Goal: Task Accomplishment & Management: Use online tool/utility

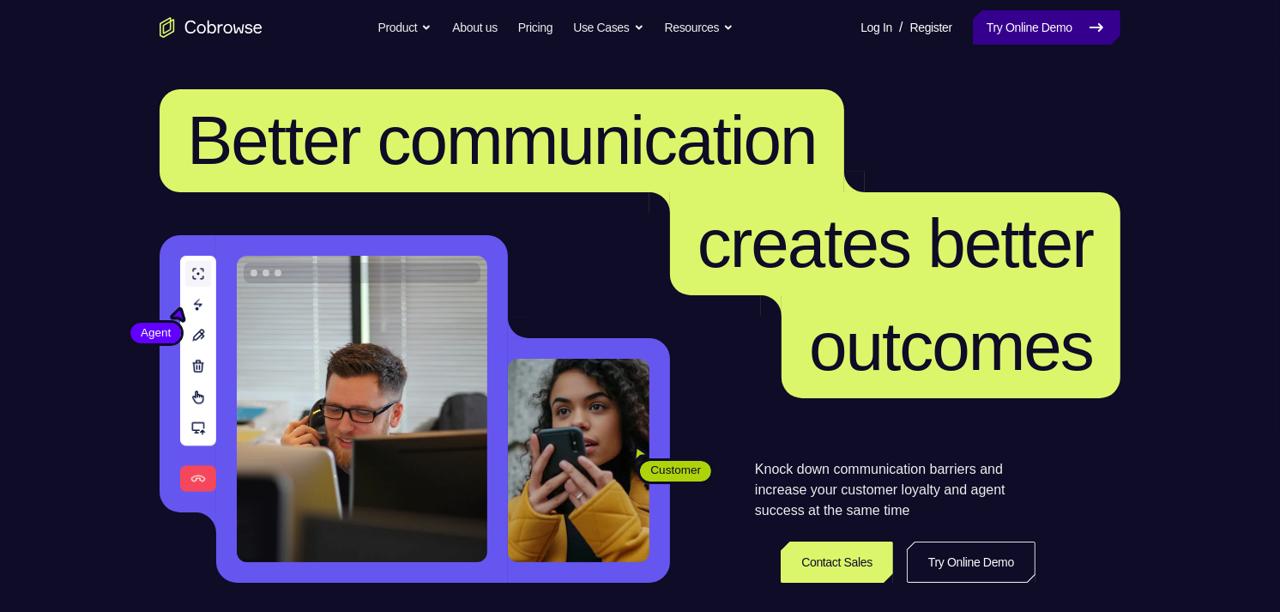
click at [1032, 32] on link "Try Online Demo" at bounding box center [1047, 27] width 148 height 34
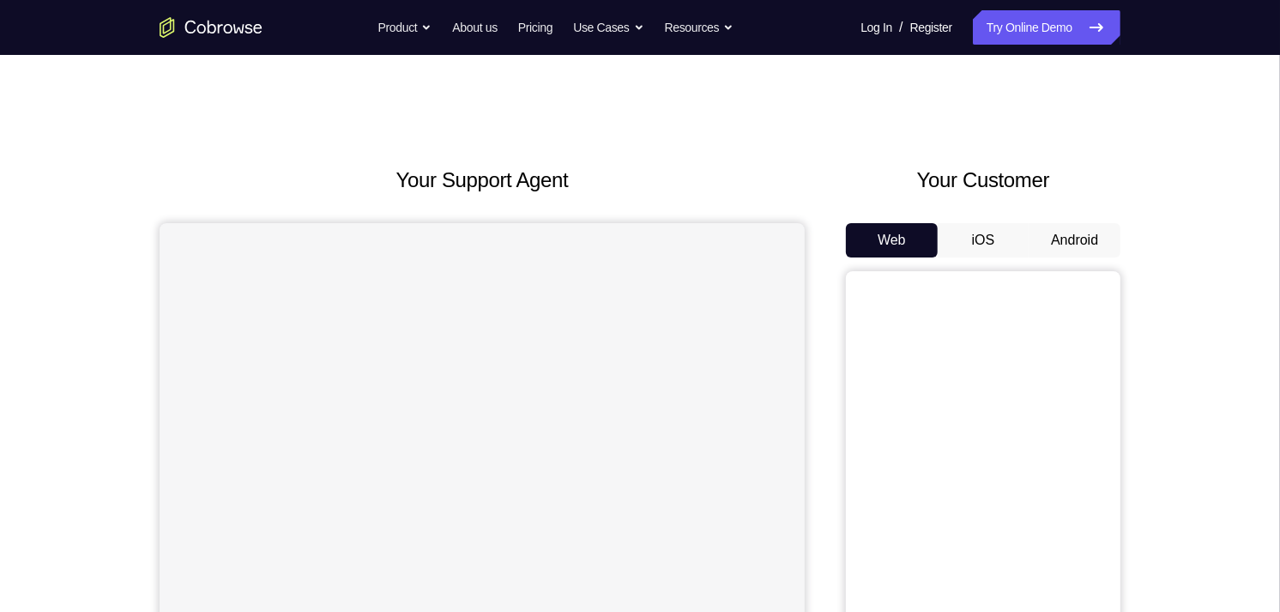
click at [1083, 228] on button "Android" at bounding box center [1074, 240] width 92 height 34
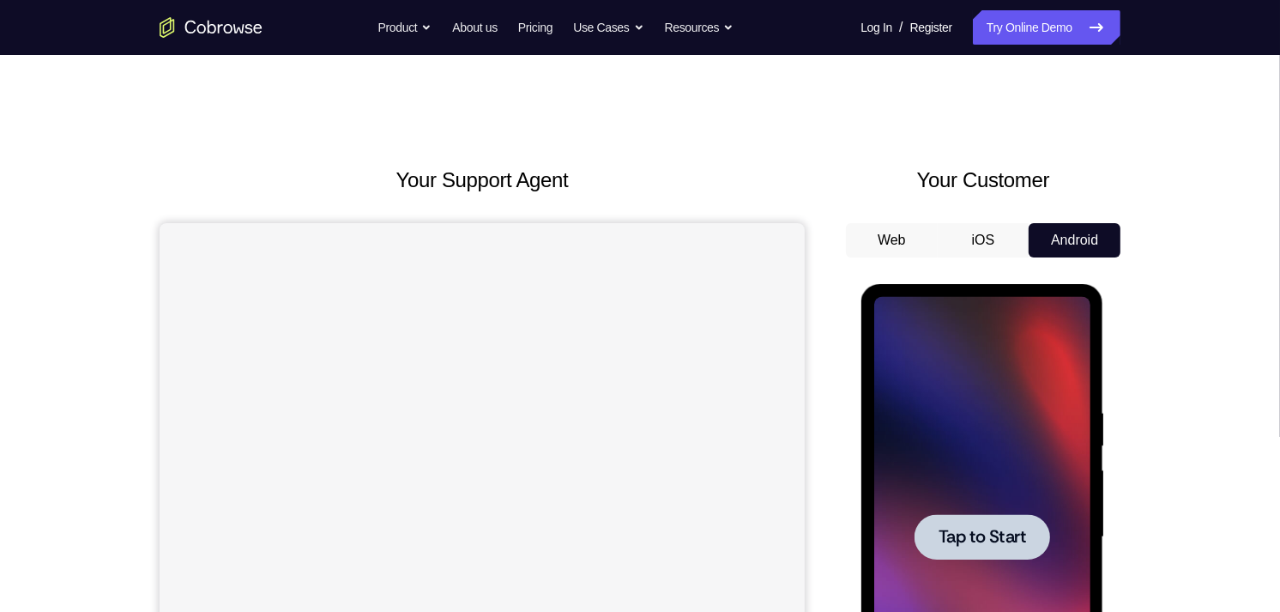
click at [993, 437] on div at bounding box center [981, 536] width 216 height 480
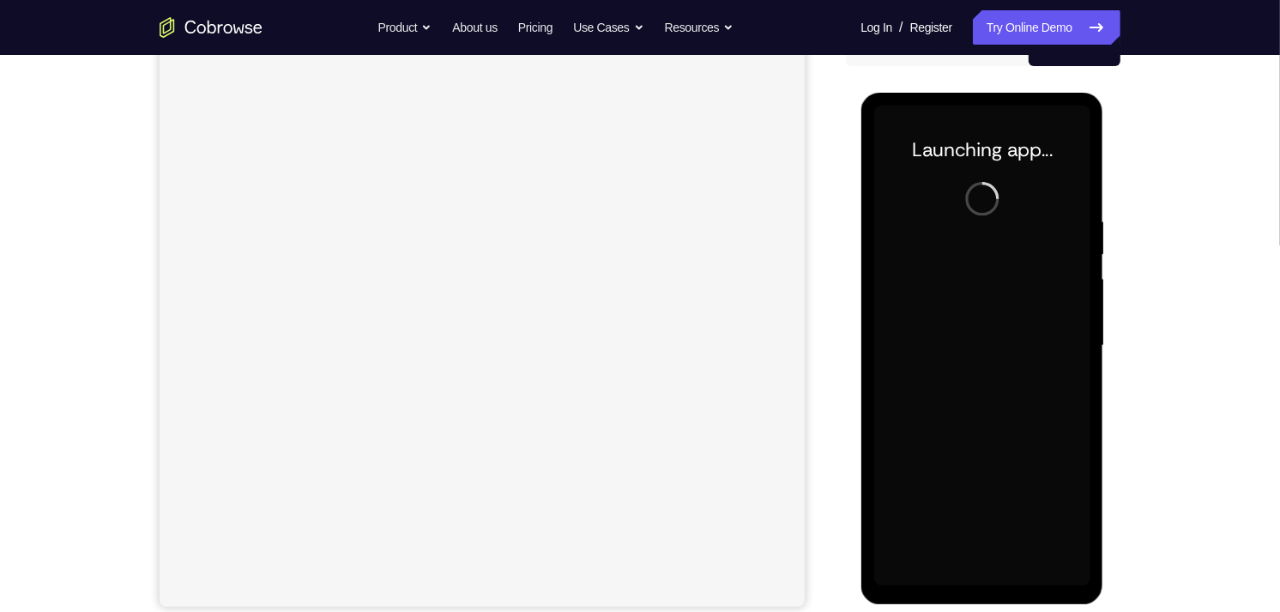
scroll to position [195, 0]
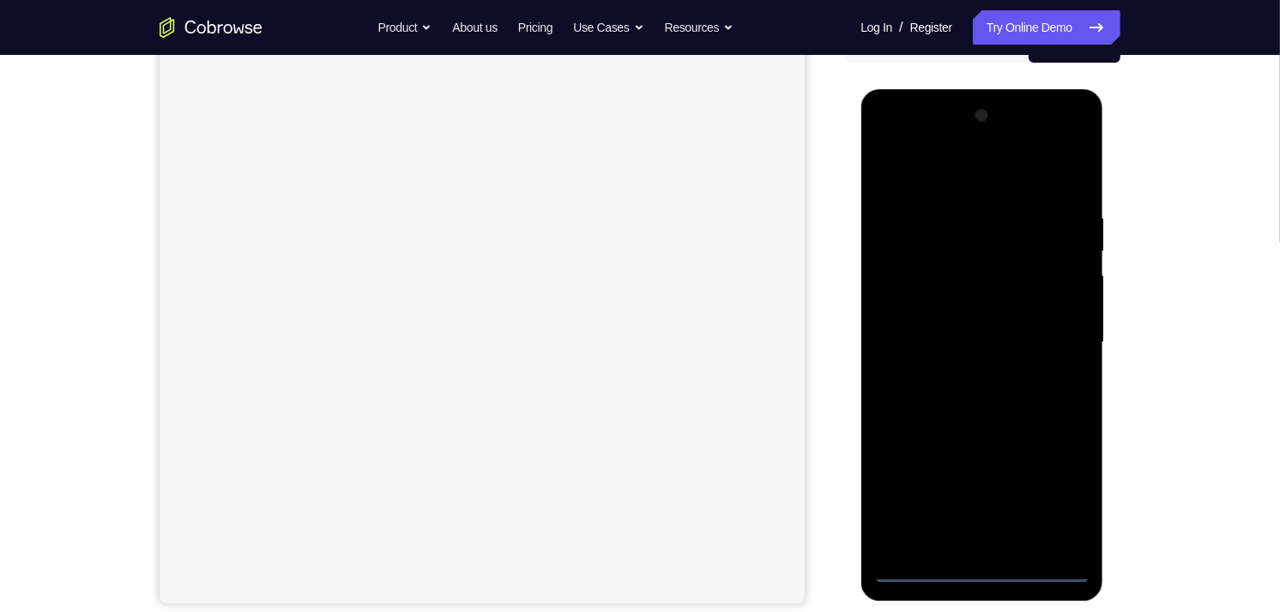
click at [977, 565] on div at bounding box center [981, 341] width 216 height 480
click at [1048, 497] on div at bounding box center [981, 341] width 216 height 480
click at [890, 139] on div at bounding box center [981, 341] width 216 height 480
click at [1048, 329] on div at bounding box center [981, 341] width 216 height 480
click at [971, 489] on div at bounding box center [981, 341] width 216 height 480
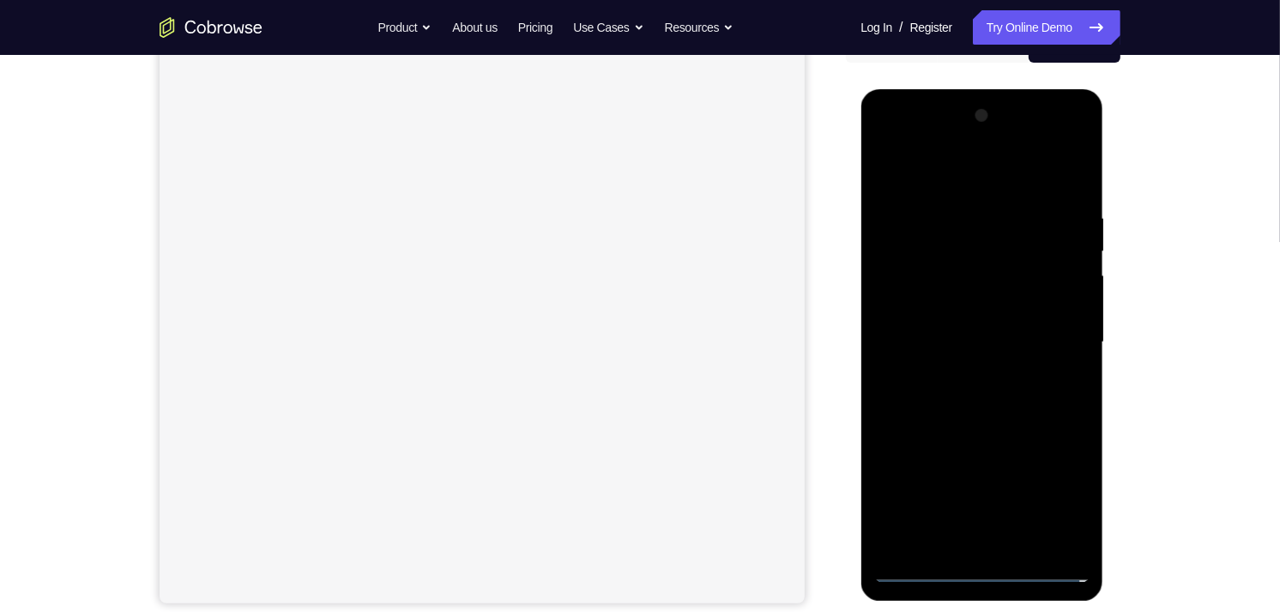
click at [963, 371] on div at bounding box center [981, 341] width 216 height 480
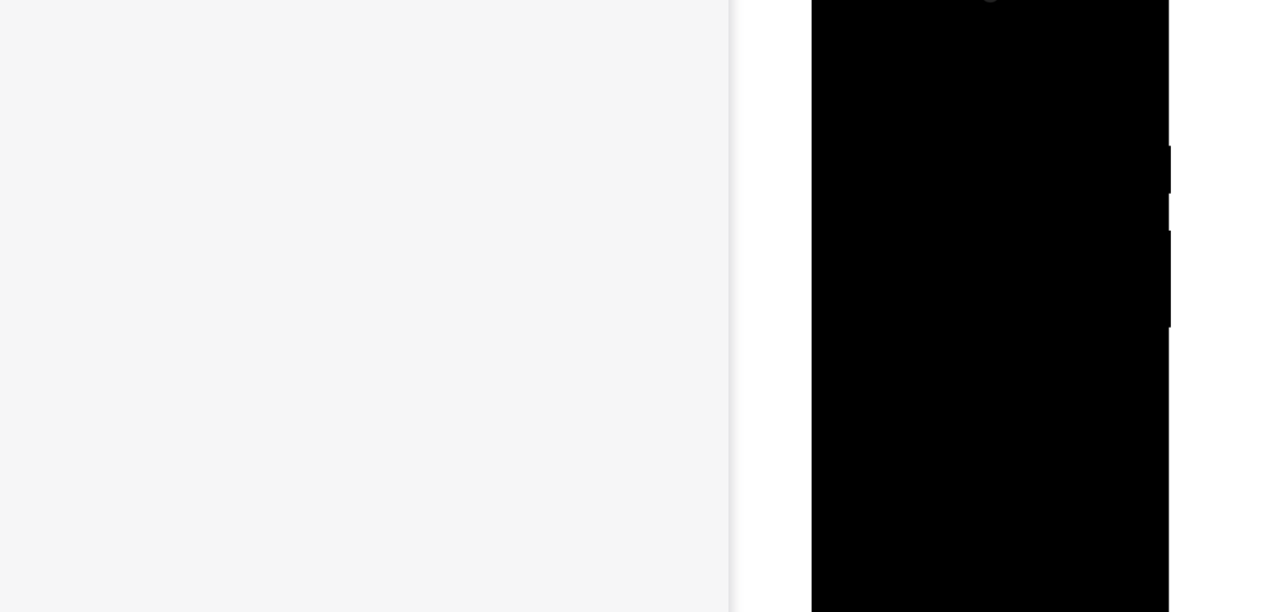
click at [917, 190] on div at bounding box center [931, 207] width 216 height 480
click at [881, 171] on div at bounding box center [931, 207] width 216 height 480
click at [895, 207] on div at bounding box center [931, 207] width 216 height 480
click at [896, 262] on div at bounding box center [931, 207] width 216 height 480
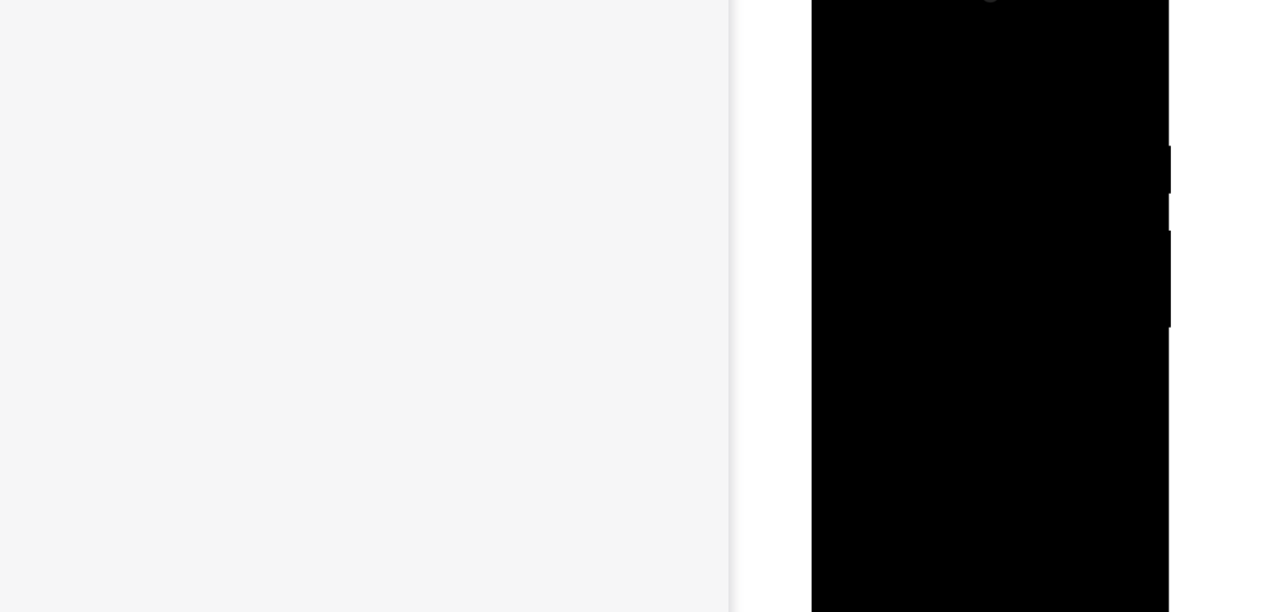
click at [896, 262] on div at bounding box center [931, 207] width 216 height 480
click at [935, 178] on div at bounding box center [931, 130] width 216 height 480
click at [974, 332] on div at bounding box center [931, 130] width 216 height 480
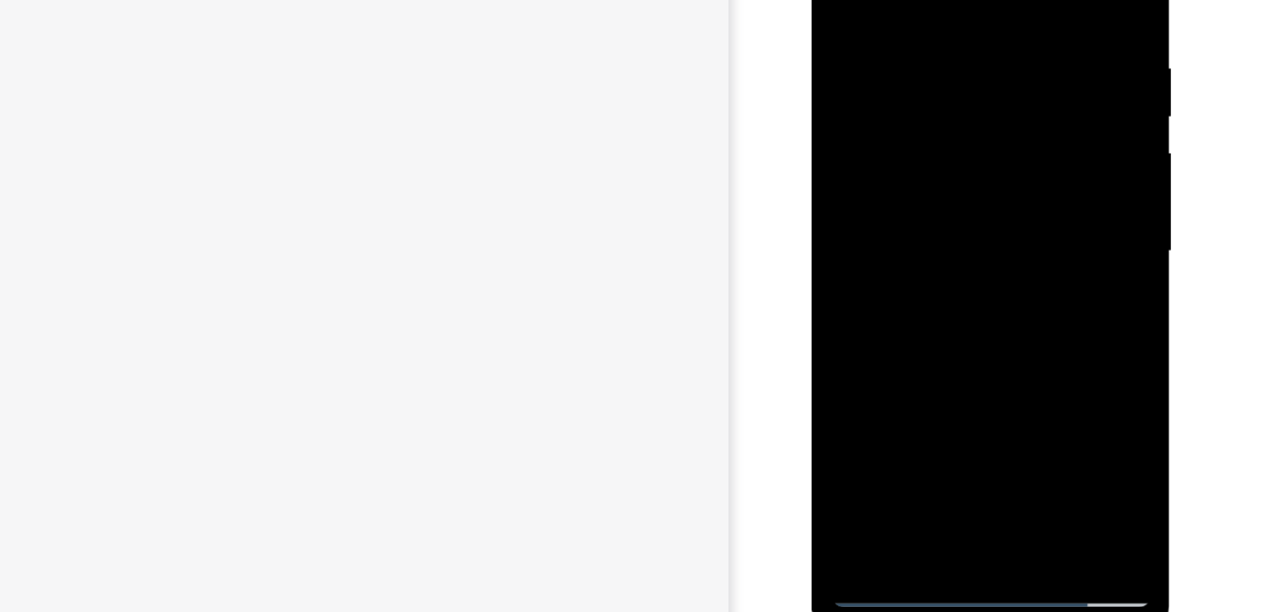
click at [942, 198] on div at bounding box center [931, 130] width 216 height 480
click at [1011, 156] on div at bounding box center [931, 130] width 216 height 480
click at [910, 119] on div at bounding box center [931, 130] width 216 height 480
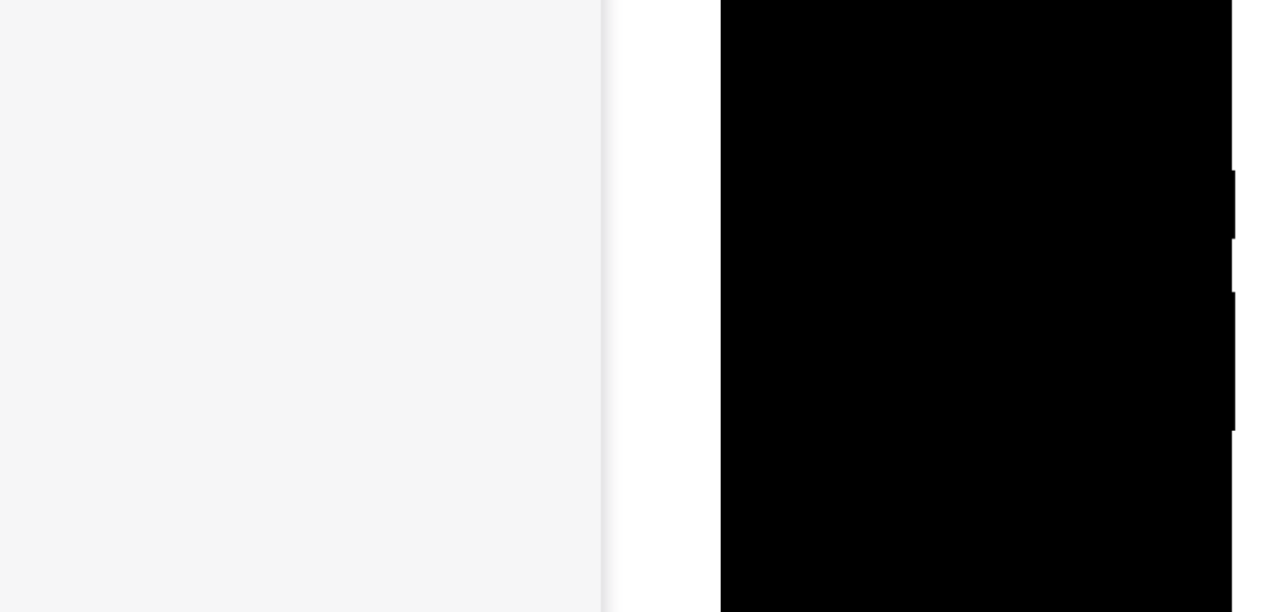
click at [743, 0] on div at bounding box center [841, 150] width 216 height 480
click at [789, 106] on div at bounding box center [841, 150] width 216 height 480
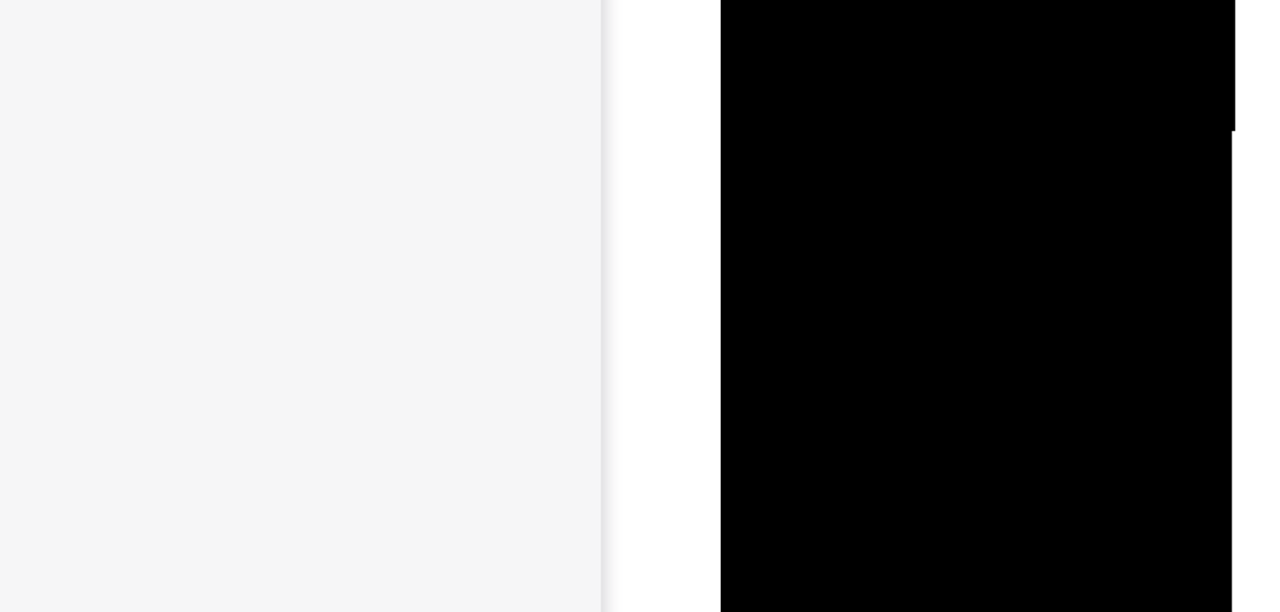
click at [817, 30] on div at bounding box center [841, 159] width 216 height 480
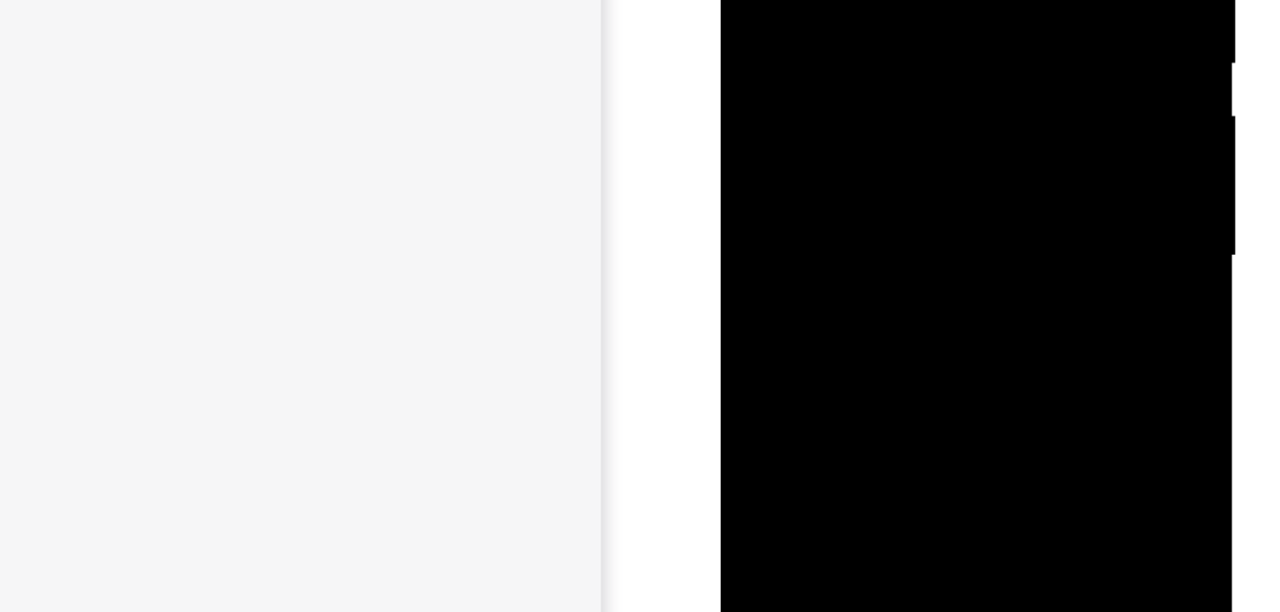
click at [773, 0] on div at bounding box center [841, 159] width 216 height 480
click at [741, 0] on div at bounding box center [841, 159] width 216 height 480
click at [745, 0] on div at bounding box center [841, 159] width 216 height 480
click at [751, 0] on div at bounding box center [841, 122] width 216 height 480
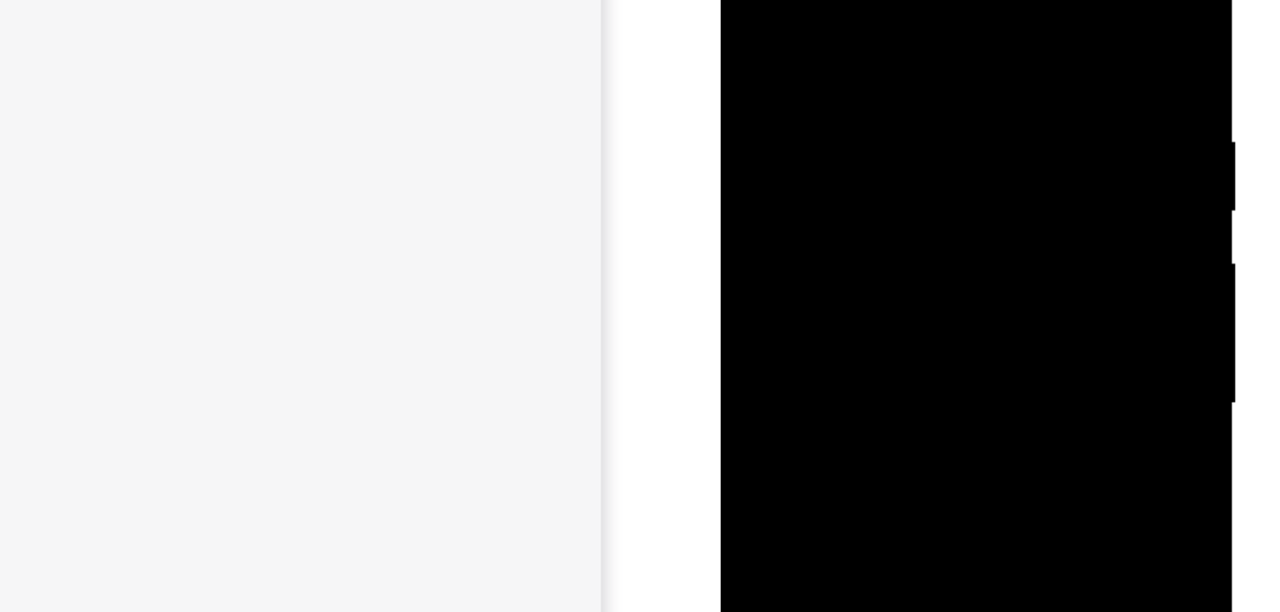
click at [747, 0] on div at bounding box center [841, 122] width 216 height 480
click at [752, 0] on div at bounding box center [841, 129] width 216 height 480
click at [812, 0] on div at bounding box center [841, 129] width 216 height 480
click at [928, 0] on div at bounding box center [841, 105] width 216 height 480
click at [933, 0] on div at bounding box center [841, 105] width 216 height 480
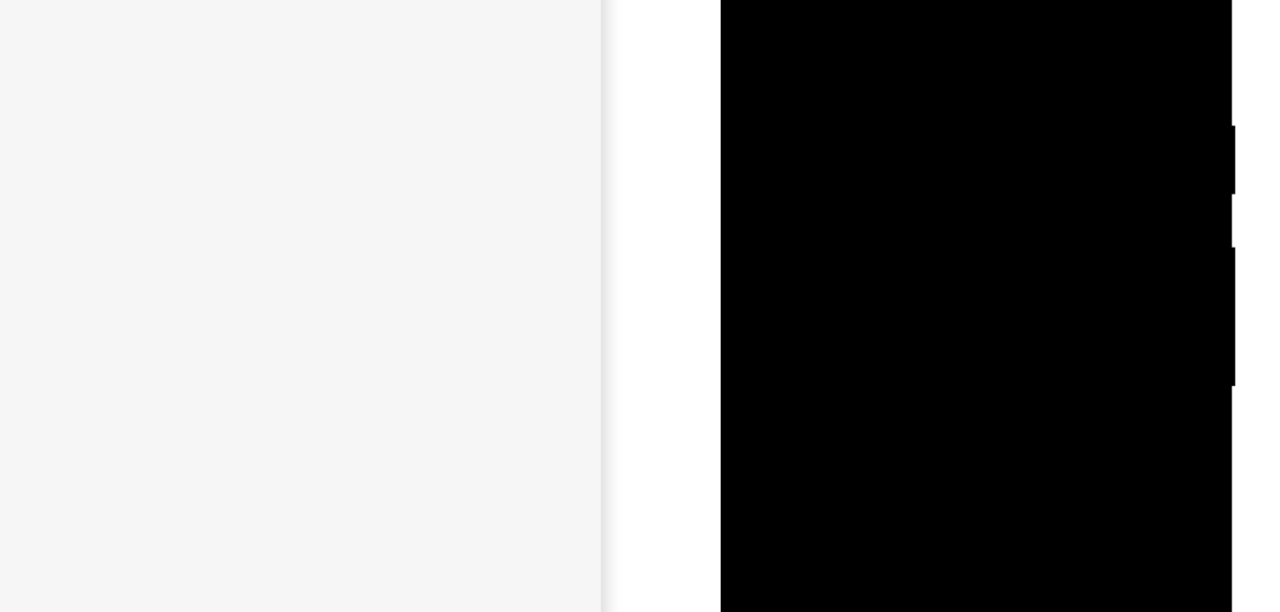
click at [747, 0] on div at bounding box center [841, 105] width 216 height 480
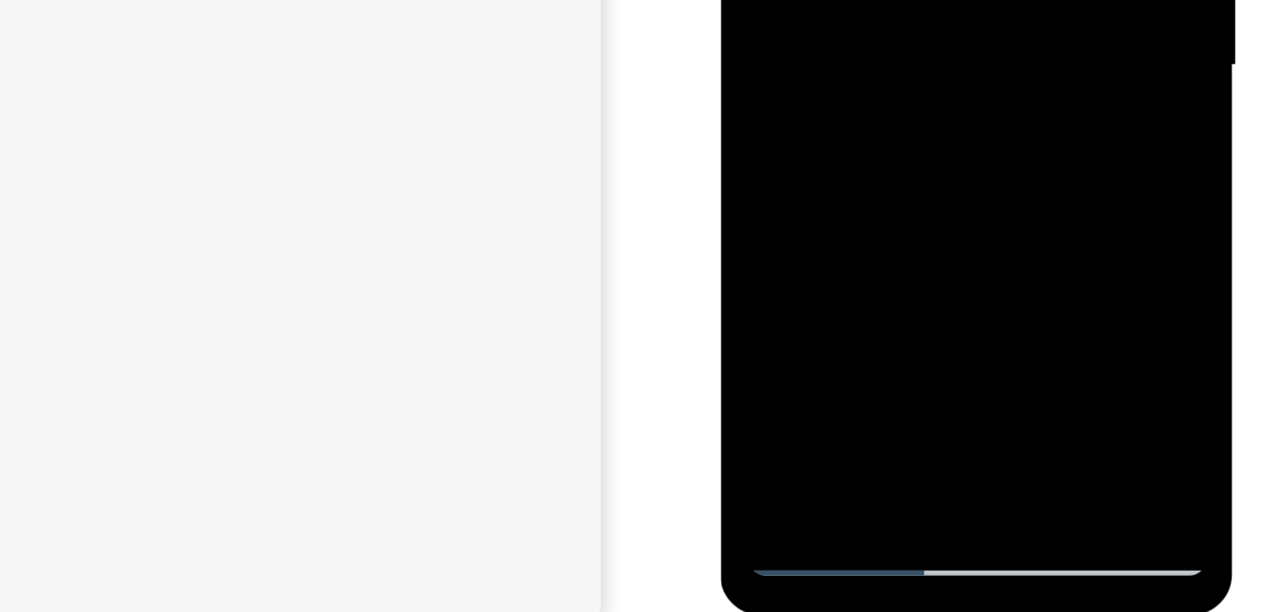
drag, startPoint x: 868, startPoint y: -64, endPoint x: 868, endPoint y: -158, distance: 93.5
drag, startPoint x: 829, startPoint y: -60, endPoint x: 850, endPoint y: -181, distance: 122.7
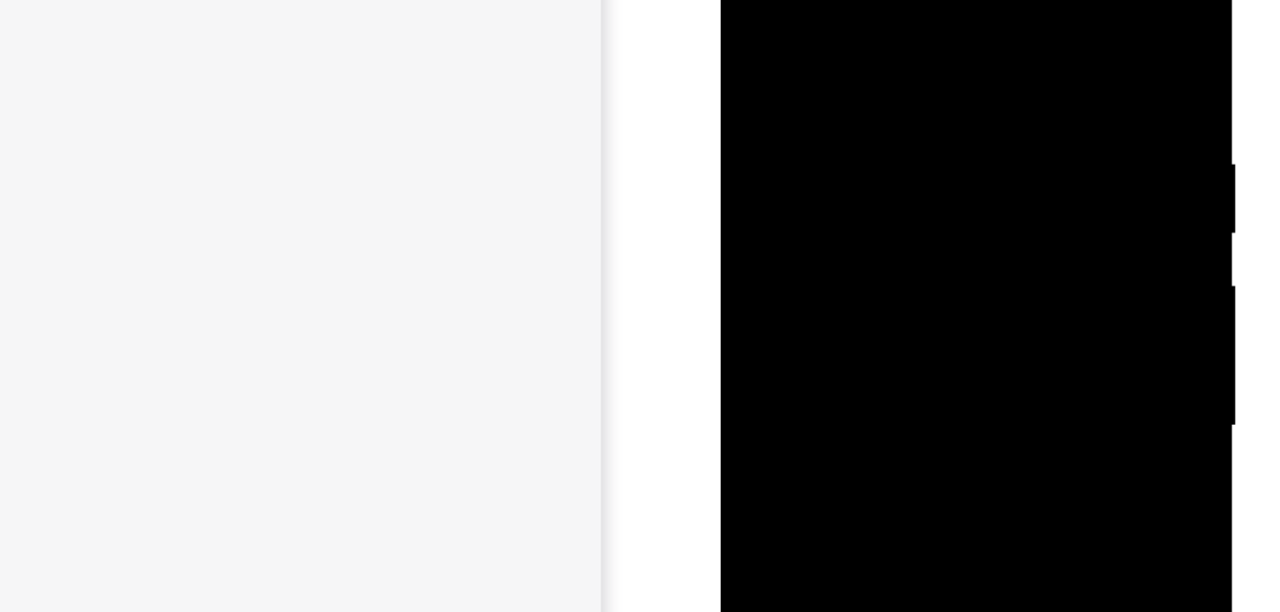
drag, startPoint x: 840, startPoint y: 52, endPoint x: 831, endPoint y: 194, distance: 141.8
click at [831, 194] on div at bounding box center [841, 144] width 216 height 480
drag, startPoint x: 841, startPoint y: 154, endPoint x: 864, endPoint y: 15, distance: 140.7
click at [864, 15] on div at bounding box center [841, 144] width 216 height 480
drag, startPoint x: 834, startPoint y: 200, endPoint x: 850, endPoint y: 53, distance: 147.6
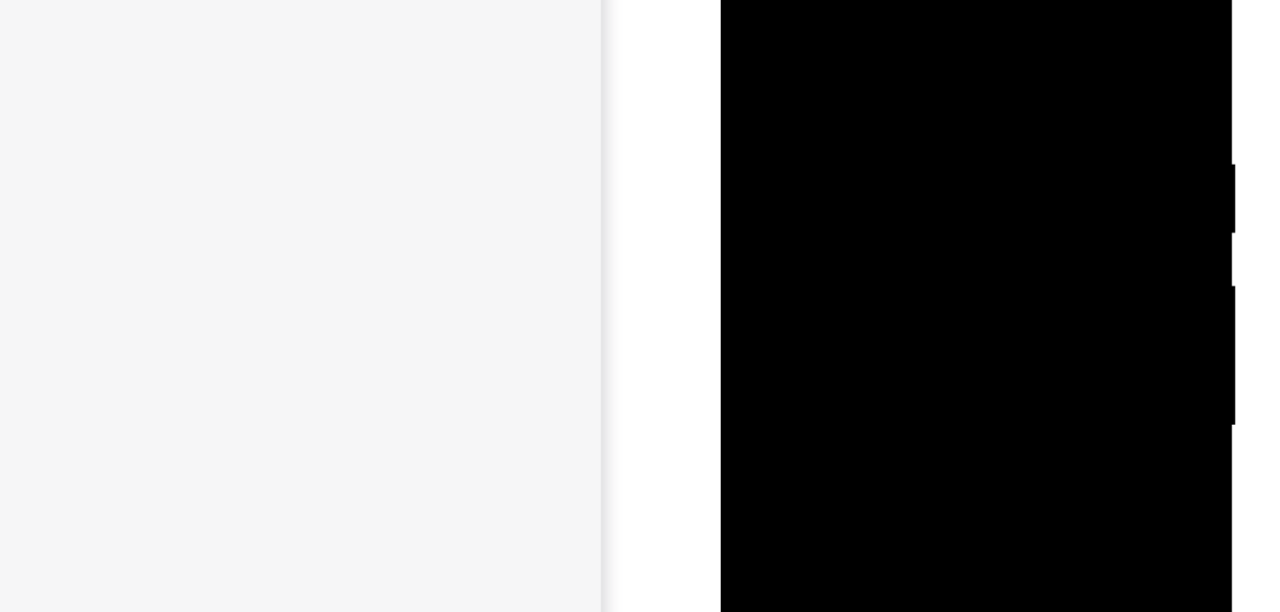
click at [850, 53] on div at bounding box center [841, 144] width 216 height 480
drag, startPoint x: 837, startPoint y: 177, endPoint x: 853, endPoint y: 50, distance: 127.9
click at [853, 50] on div at bounding box center [841, 144] width 216 height 480
drag, startPoint x: 835, startPoint y: 194, endPoint x: 859, endPoint y: 41, distance: 154.7
click at [859, 41] on div at bounding box center [841, 144] width 216 height 480
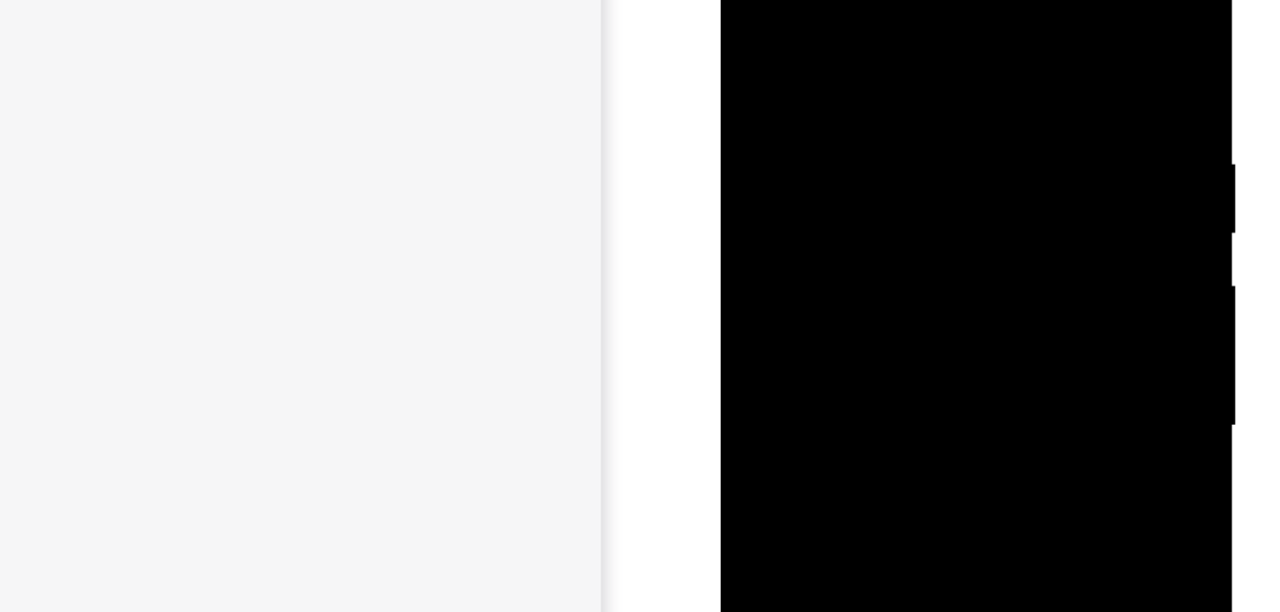
drag, startPoint x: 842, startPoint y: 205, endPoint x: 858, endPoint y: 30, distance: 175.7
click at [858, 30] on div at bounding box center [841, 144] width 216 height 480
drag, startPoint x: 847, startPoint y: 199, endPoint x: 859, endPoint y: 26, distance: 173.6
click at [859, 26] on div at bounding box center [841, 144] width 216 height 480
drag, startPoint x: 842, startPoint y: 206, endPoint x: 852, endPoint y: 44, distance: 162.4
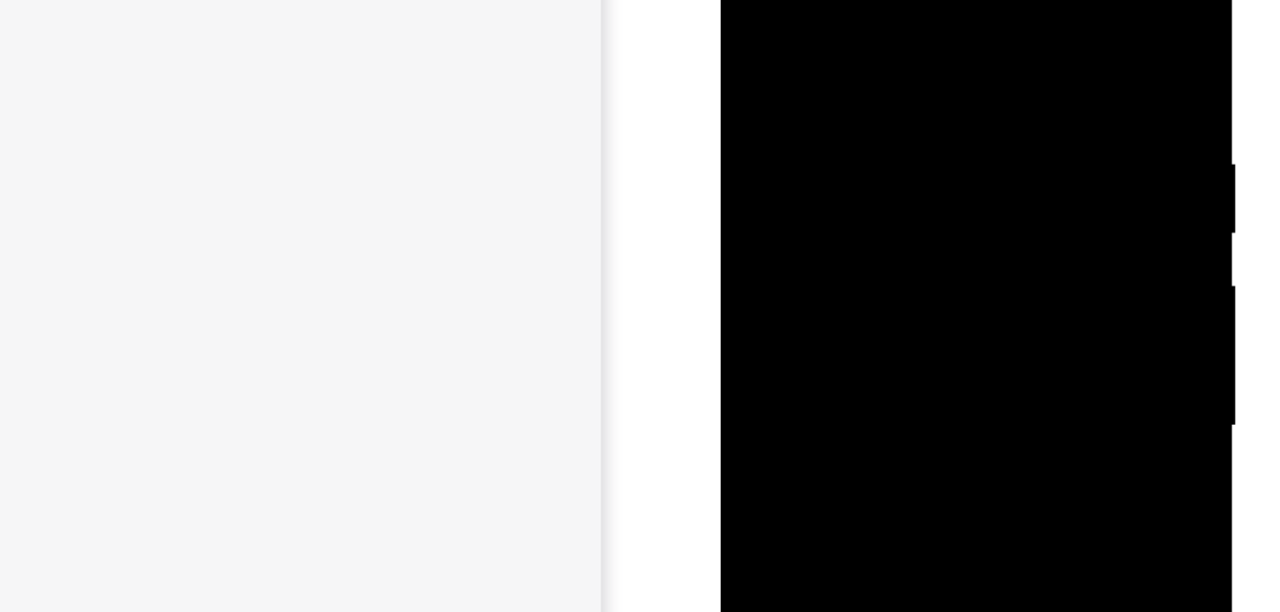
click at [852, 44] on div at bounding box center [841, 144] width 216 height 480
drag, startPoint x: 841, startPoint y: 207, endPoint x: 864, endPoint y: 43, distance: 165.3
click at [864, 43] on div at bounding box center [841, 144] width 216 height 480
drag, startPoint x: 829, startPoint y: 210, endPoint x: 860, endPoint y: 47, distance: 165.9
click at [860, 47] on div at bounding box center [841, 144] width 216 height 480
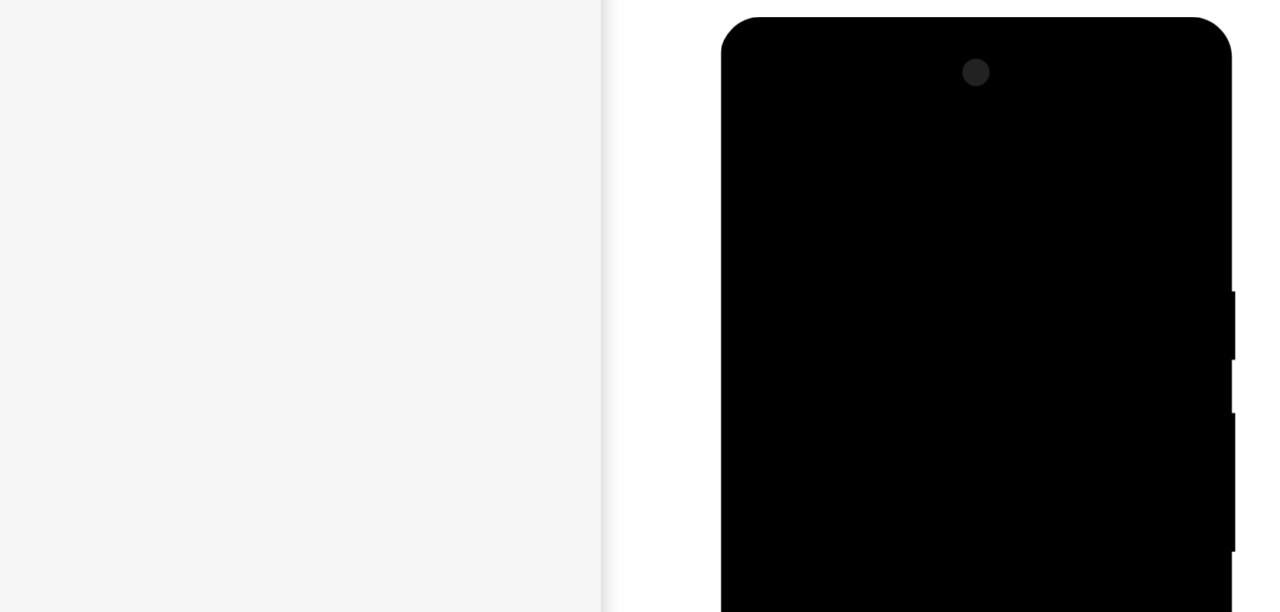
click at [746, 97] on div at bounding box center [841, 270] width 216 height 480
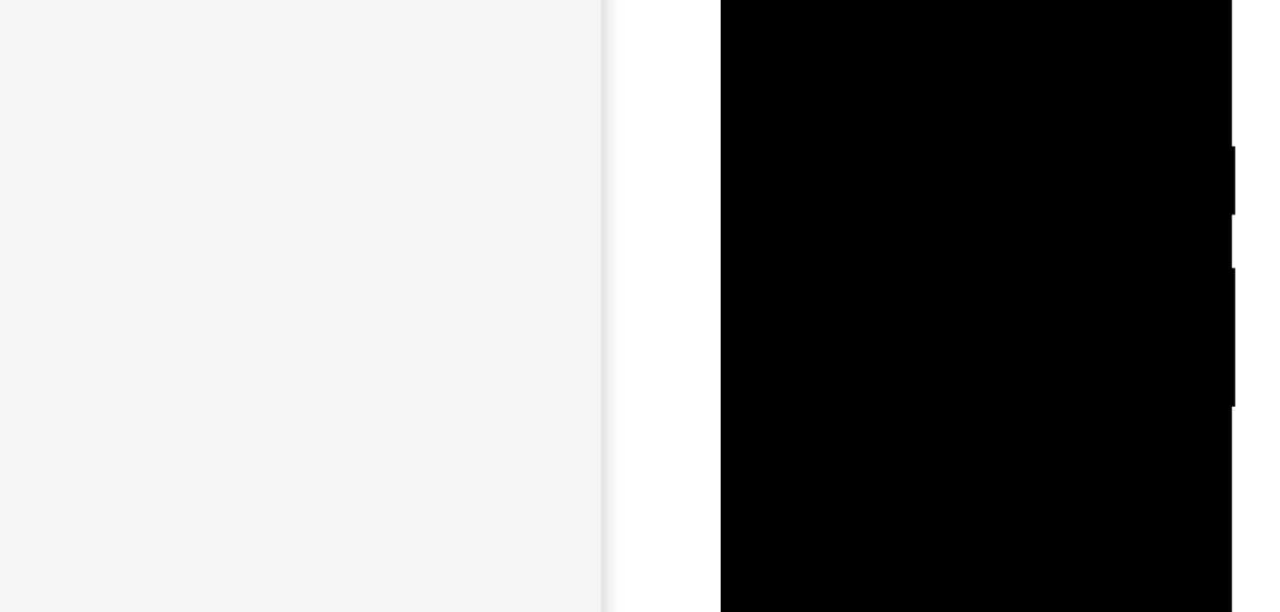
click at [812, 9] on div at bounding box center [841, 125] width 216 height 480
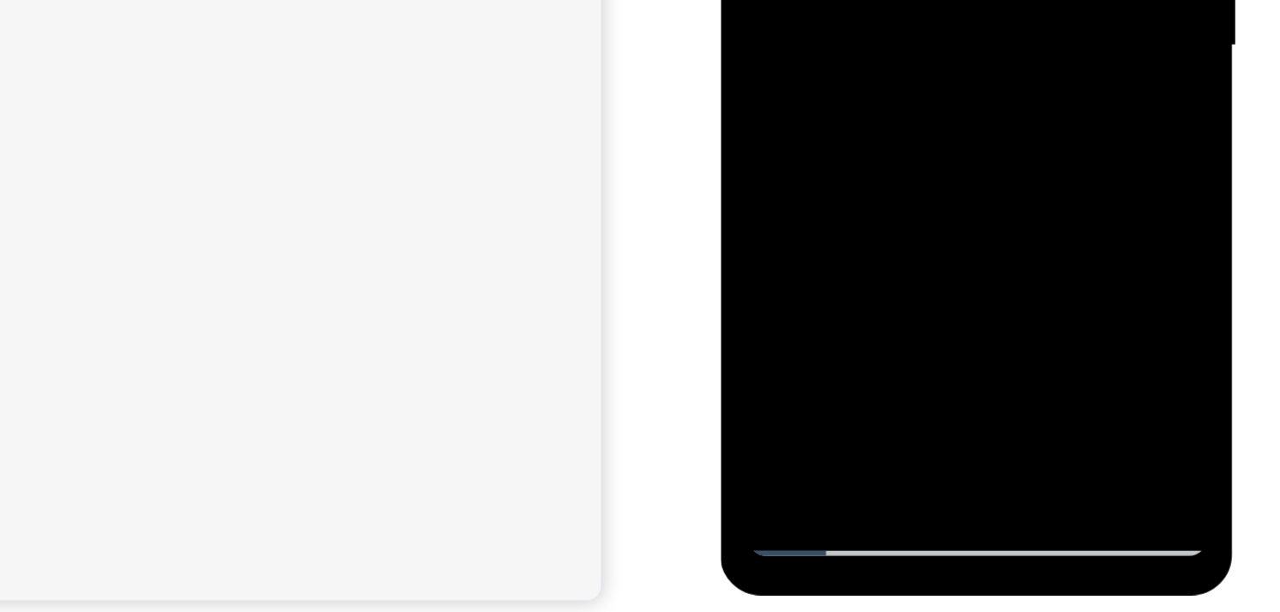
drag, startPoint x: 811, startPoint y: -65, endPoint x: 836, endPoint y: -208, distance: 144.7
drag, startPoint x: 789, startPoint y: -52, endPoint x: 847, endPoint y: -209, distance: 167.5
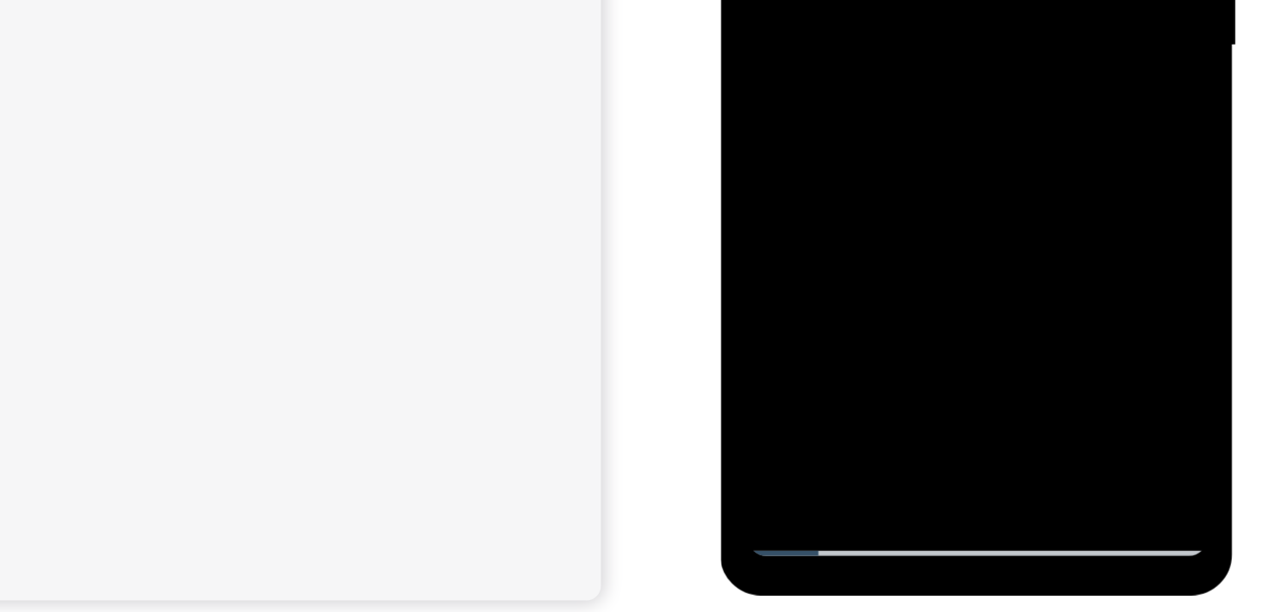
drag, startPoint x: 798, startPoint y: -39, endPoint x: 839, endPoint y: -183, distance: 149.0
drag, startPoint x: 781, startPoint y: -51, endPoint x: 841, endPoint y: -193, distance: 154.1
drag, startPoint x: 796, startPoint y: -43, endPoint x: 847, endPoint y: -196, distance: 161.1
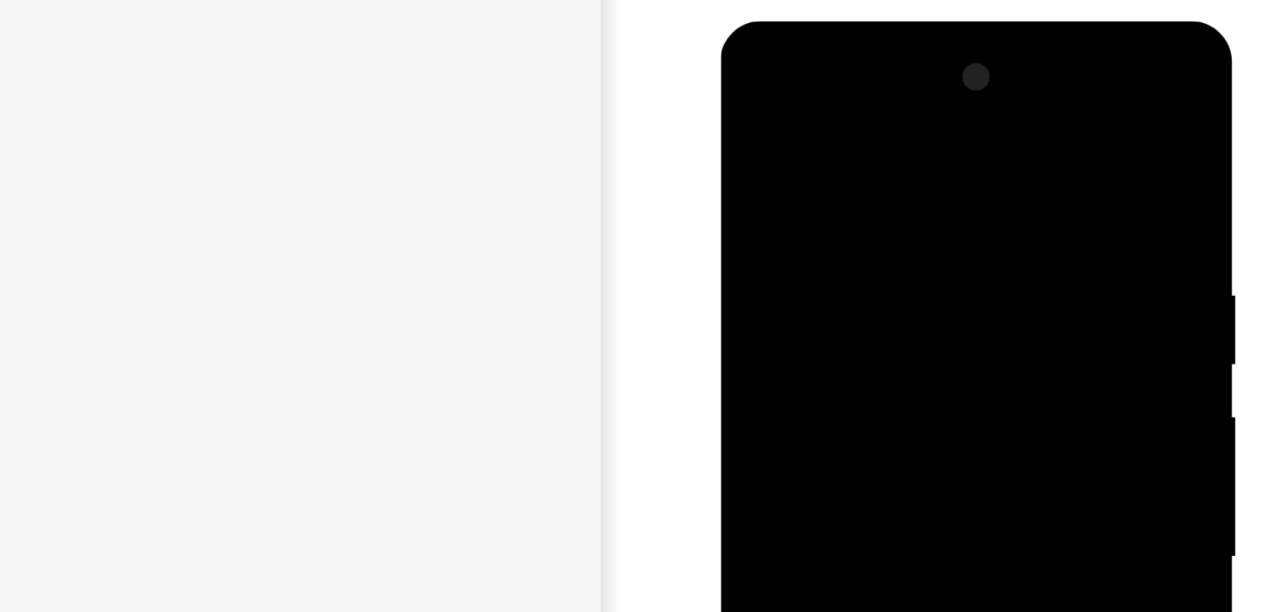
click at [749, 74] on div at bounding box center [841, 274] width 216 height 480
click at [917, 262] on div at bounding box center [841, 274] width 216 height 480
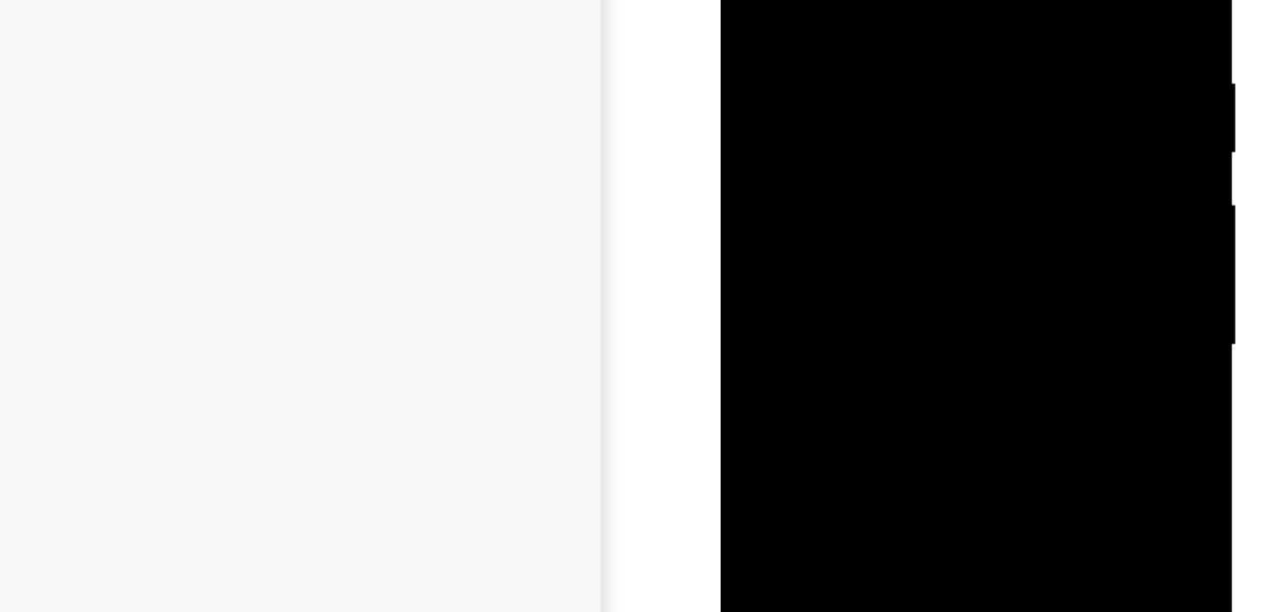
click at [821, 93] on div at bounding box center [841, 62] width 216 height 480
click at [819, 54] on div at bounding box center [841, 62] width 216 height 480
click at [788, 26] on div at bounding box center [841, 62] width 216 height 480
click at [831, 64] on div at bounding box center [841, 62] width 216 height 480
click at [825, 116] on div at bounding box center [841, 62] width 216 height 480
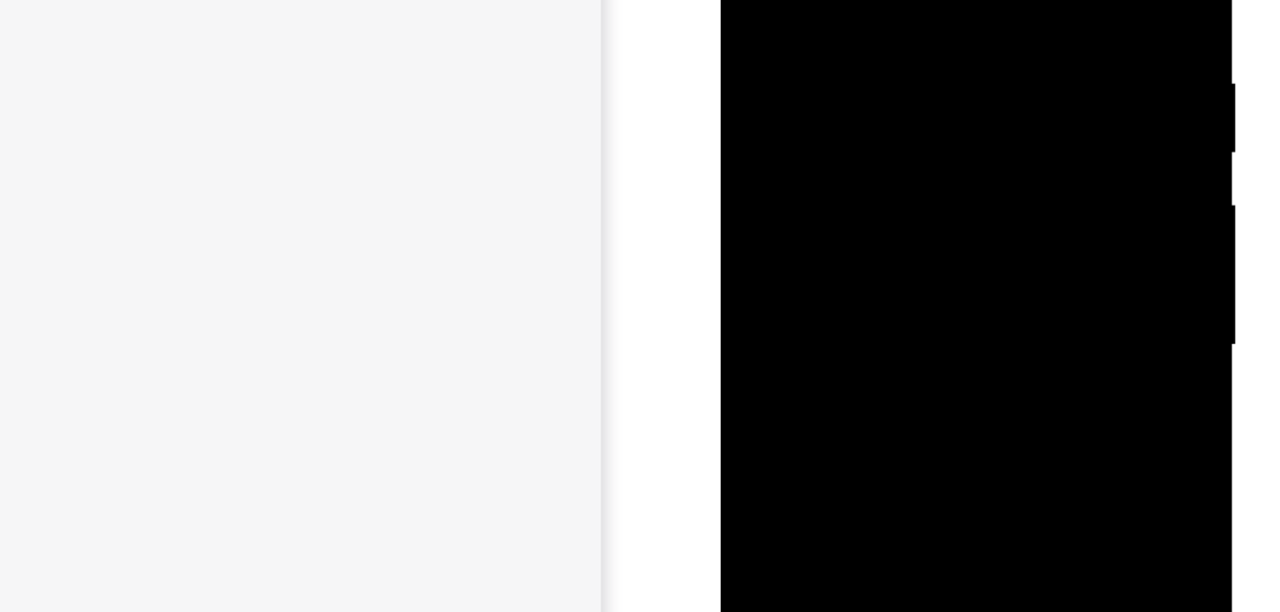
click at [825, 116] on div at bounding box center [841, 62] width 216 height 480
click at [829, 142] on div at bounding box center [841, 97] width 216 height 480
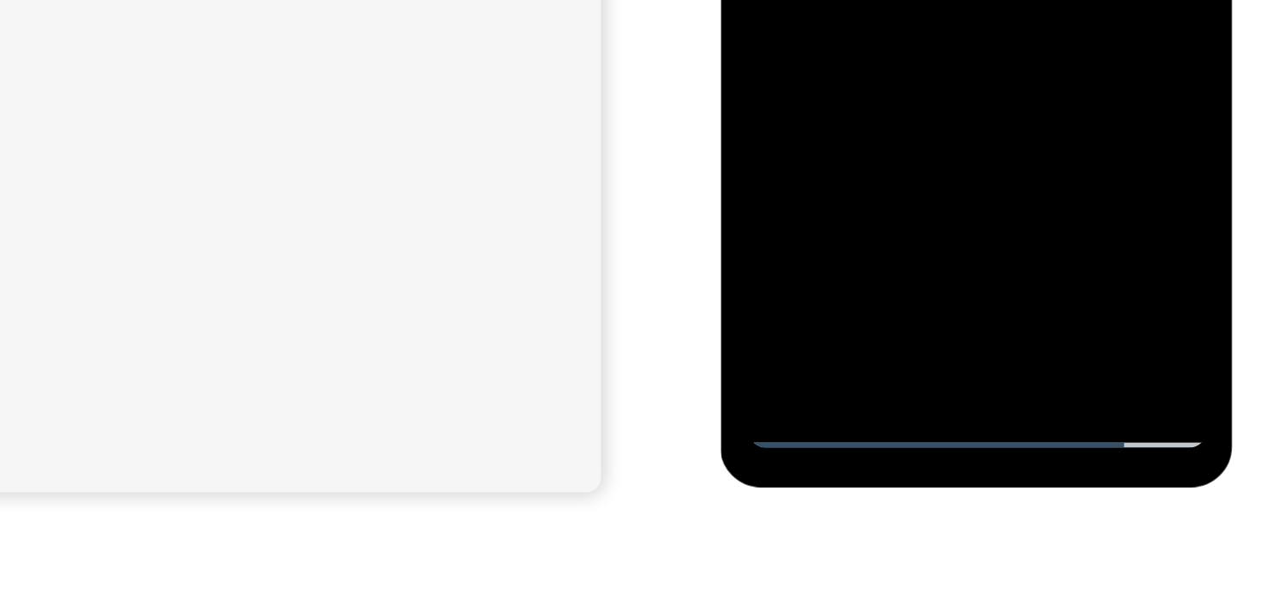
scroll to position [238, 0]
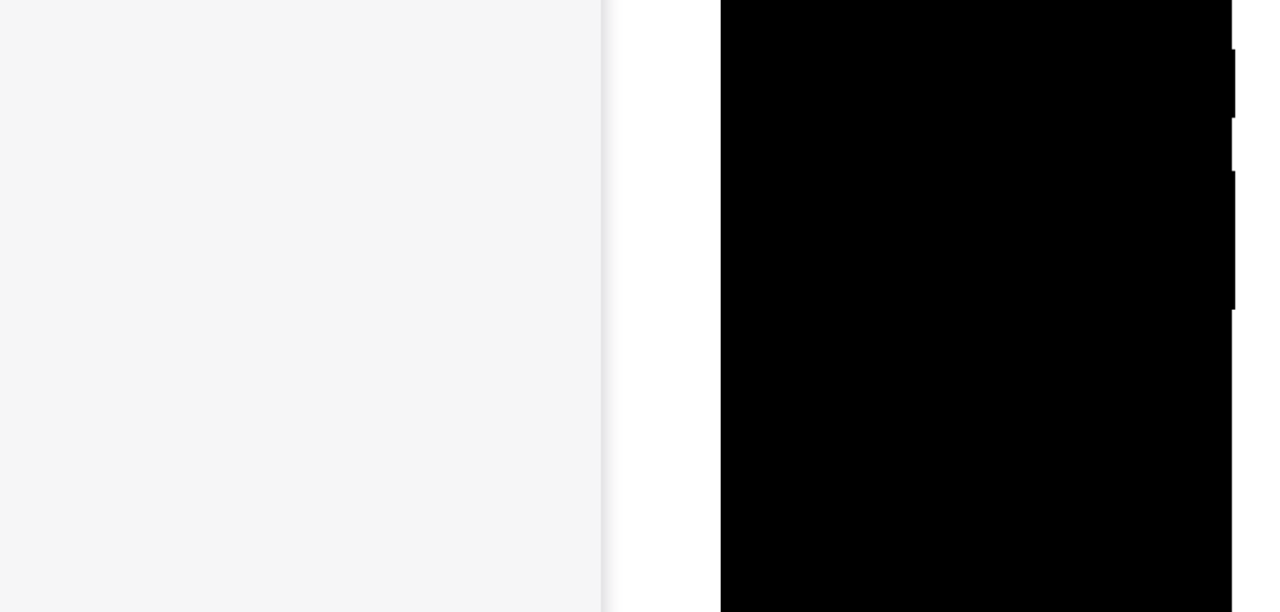
click at [823, 92] on div at bounding box center [841, 28] width 216 height 480
click at [915, 58] on div at bounding box center [841, 28] width 216 height 480
click at [826, 19] on div at bounding box center [841, 28] width 216 height 480
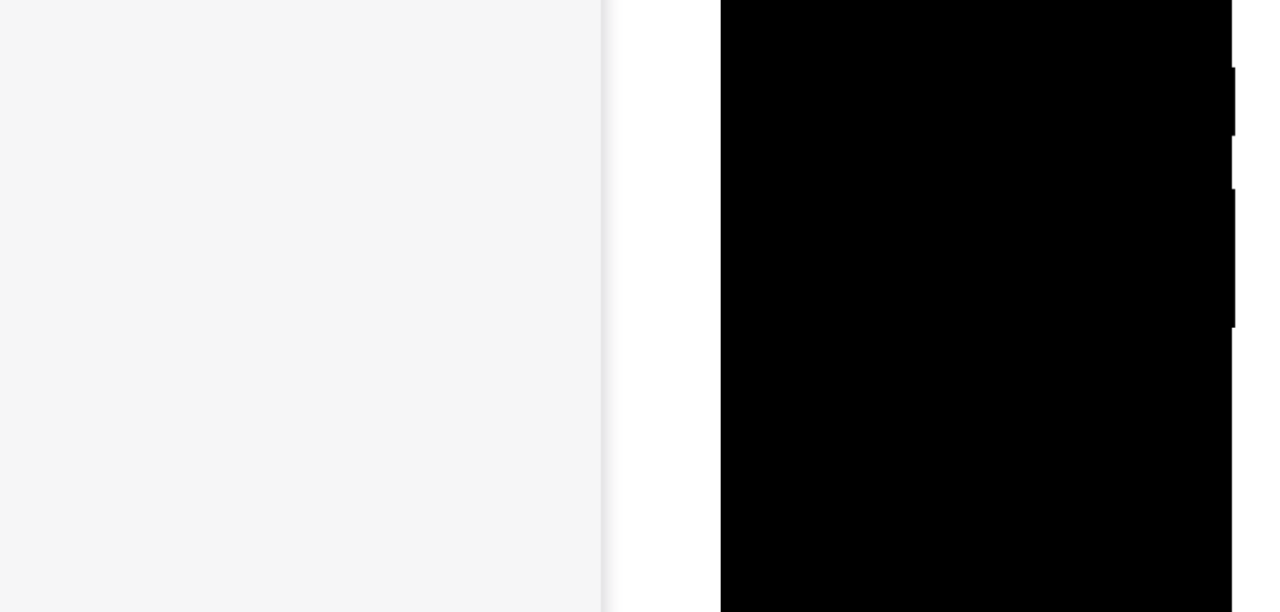
click at [865, 0] on div at bounding box center [841, 46] width 216 height 480
click at [884, 118] on div at bounding box center [841, 46] width 216 height 480
click at [746, 0] on div at bounding box center [841, 146] width 216 height 480
click at [743, 0] on div at bounding box center [841, 111] width 216 height 480
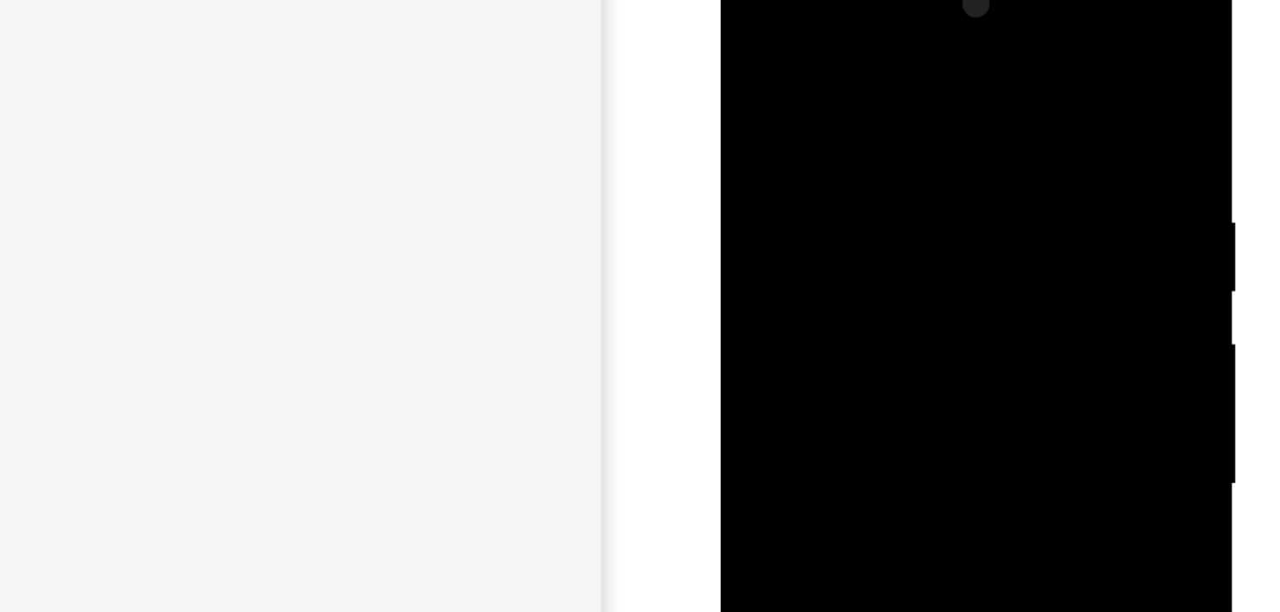
click at [741, 31] on div at bounding box center [841, 202] width 216 height 480
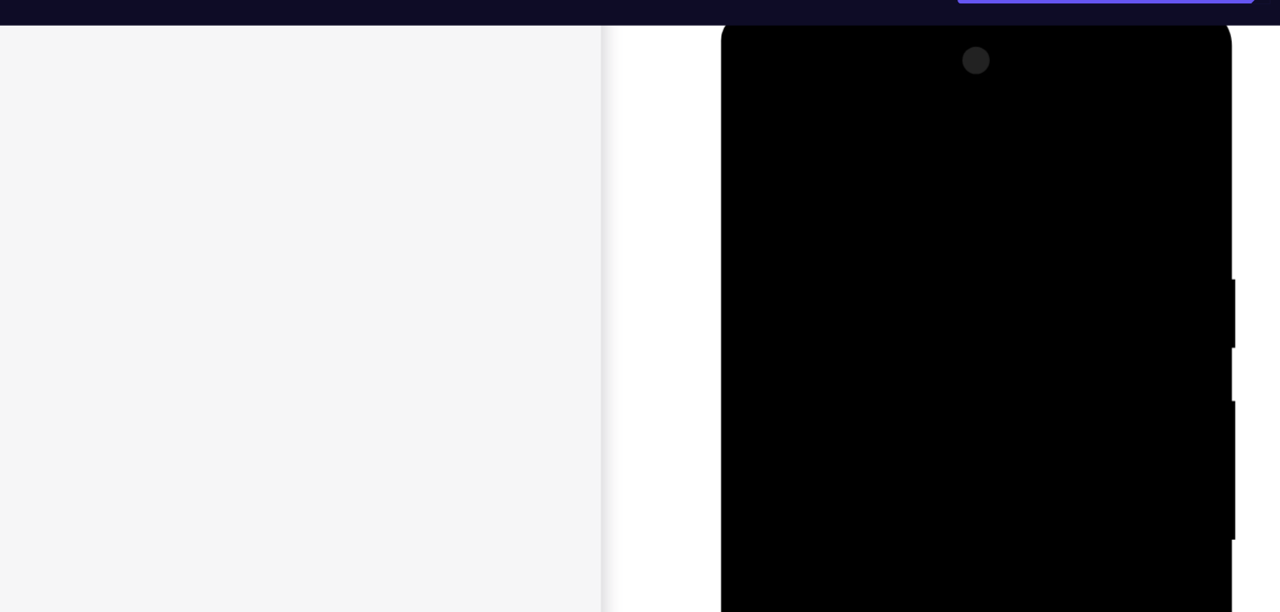
click at [748, 82] on div at bounding box center [841, 258] width 216 height 480
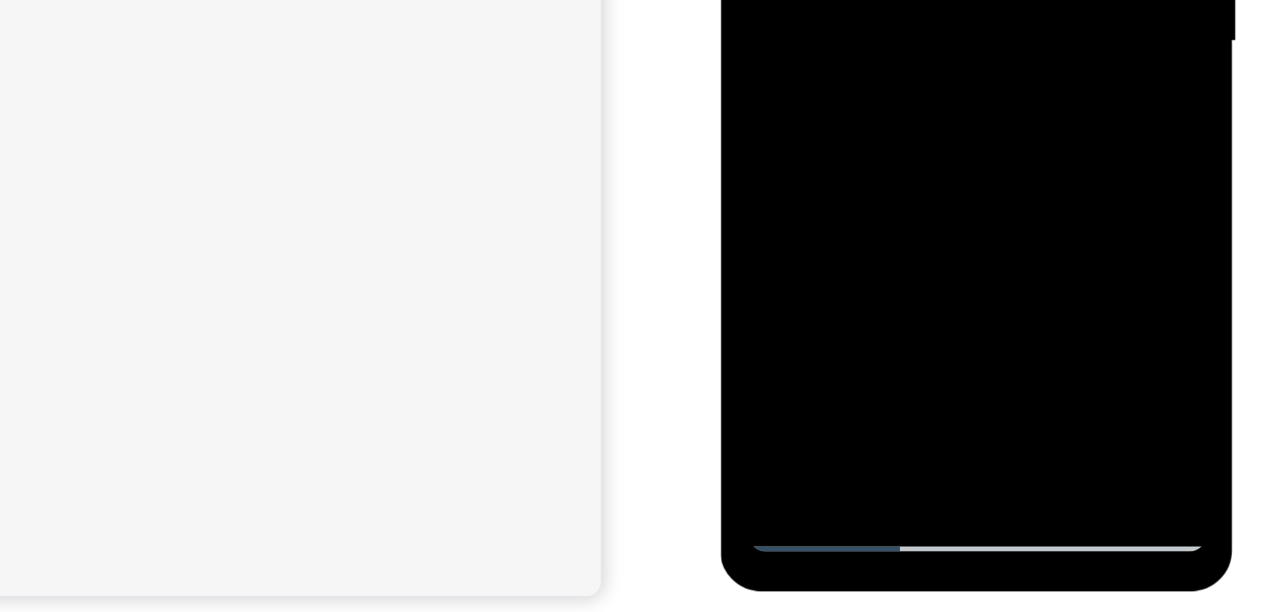
drag, startPoint x: 849, startPoint y: -67, endPoint x: 883, endPoint y: -187, distance: 124.7
drag, startPoint x: 847, startPoint y: -84, endPoint x: 876, endPoint y: -222, distance: 141.0
drag, startPoint x: 842, startPoint y: -93, endPoint x: 890, endPoint y: -217, distance: 132.2
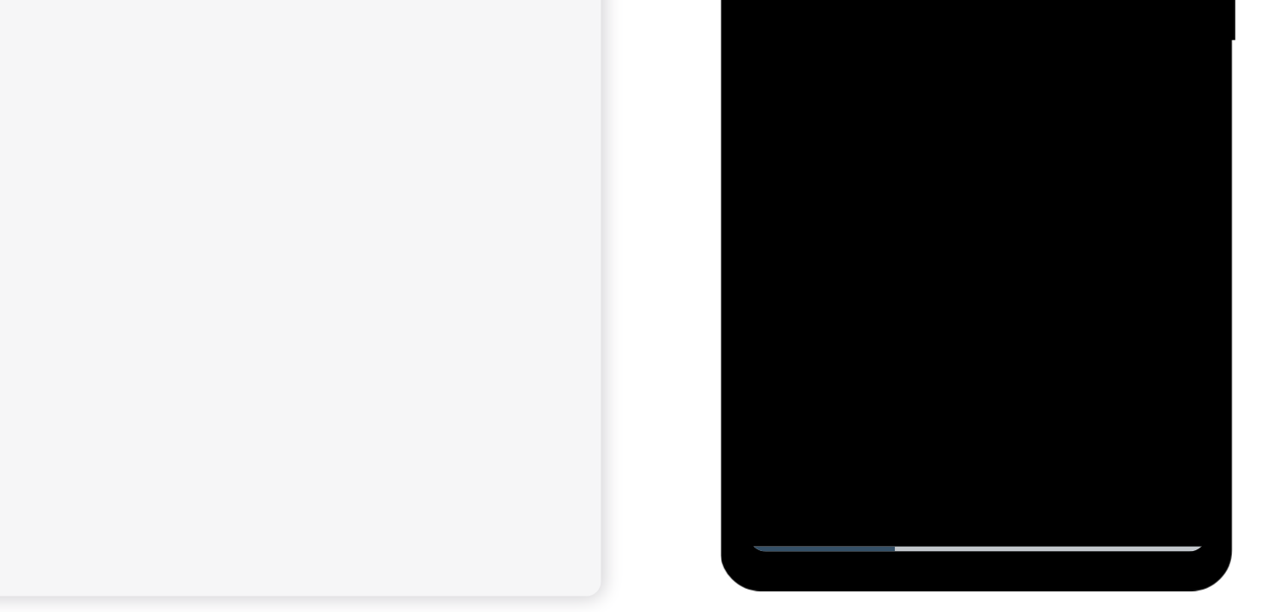
drag, startPoint x: 854, startPoint y: -94, endPoint x: 898, endPoint y: -215, distance: 128.6
drag, startPoint x: 859, startPoint y: -87, endPoint x: 883, endPoint y: -160, distance: 77.3
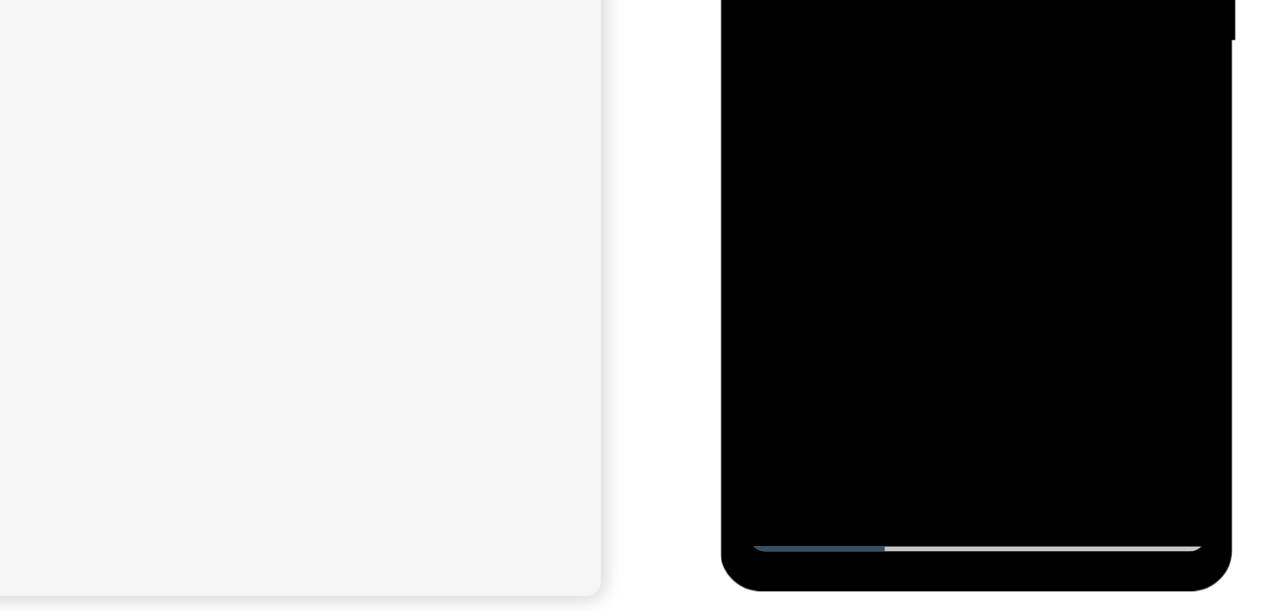
drag, startPoint x: 836, startPoint y: -107, endPoint x: 901, endPoint y: -231, distance: 139.3
drag, startPoint x: 848, startPoint y: -81, endPoint x: 900, endPoint y: -219, distance: 147.4
drag, startPoint x: 826, startPoint y: -89, endPoint x: 895, endPoint y: -209, distance: 138.3
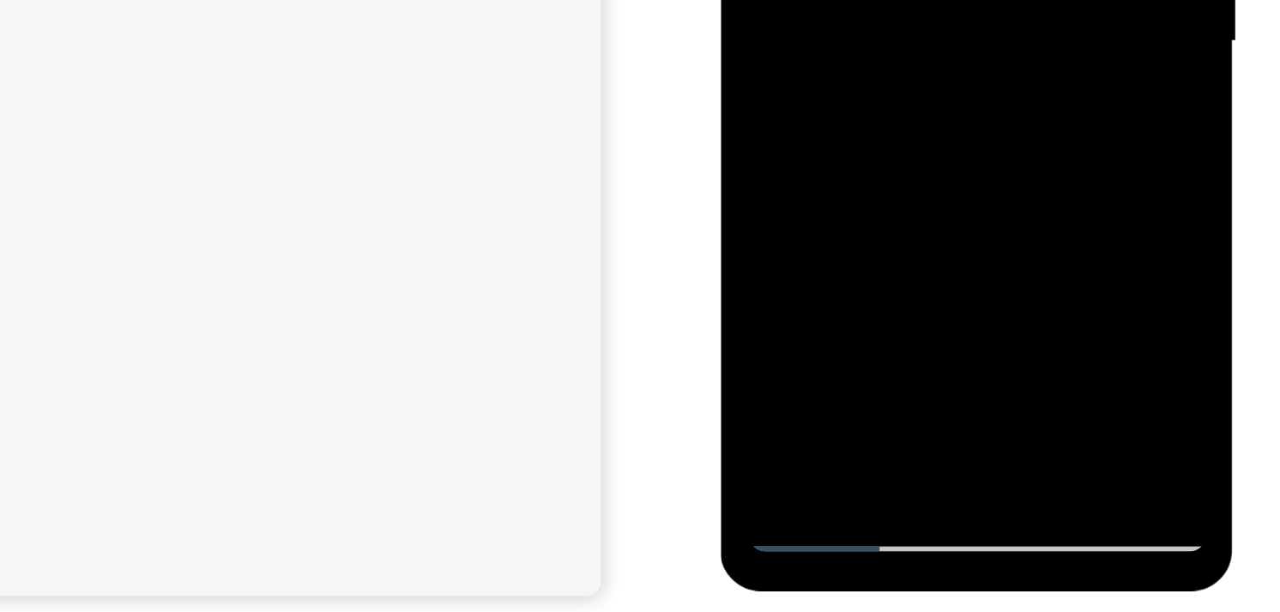
drag, startPoint x: 830, startPoint y: -78, endPoint x: 912, endPoint y: -232, distance: 173.8
drag, startPoint x: 816, startPoint y: -89, endPoint x: 883, endPoint y: -208, distance: 136.0
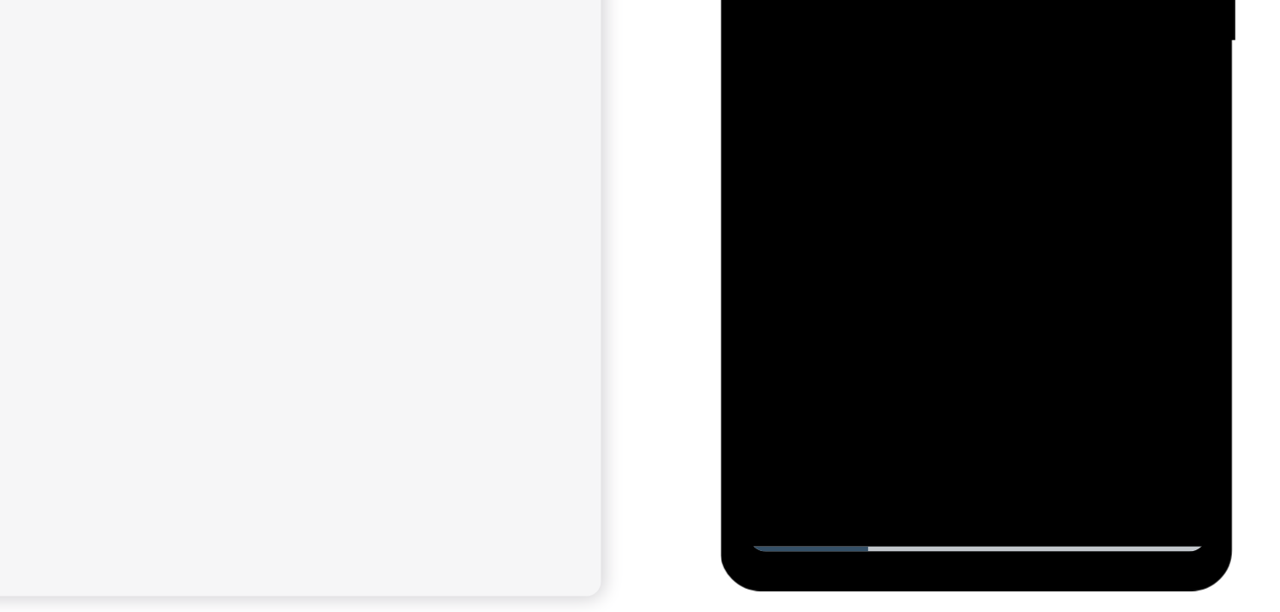
drag, startPoint x: 820, startPoint y: -90, endPoint x: 883, endPoint y: -203, distance: 129.4
drag, startPoint x: 853, startPoint y: -196, endPoint x: 855, endPoint y: -131, distance: 64.4
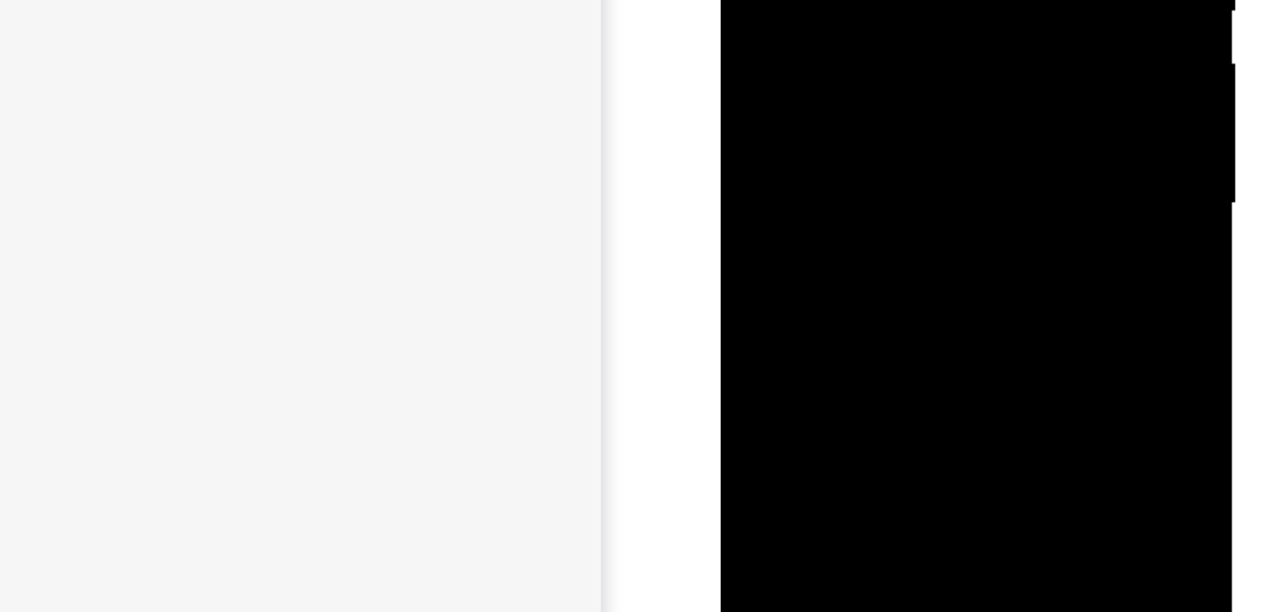
click at [746, 43] on div at bounding box center [841, 213] width 216 height 480
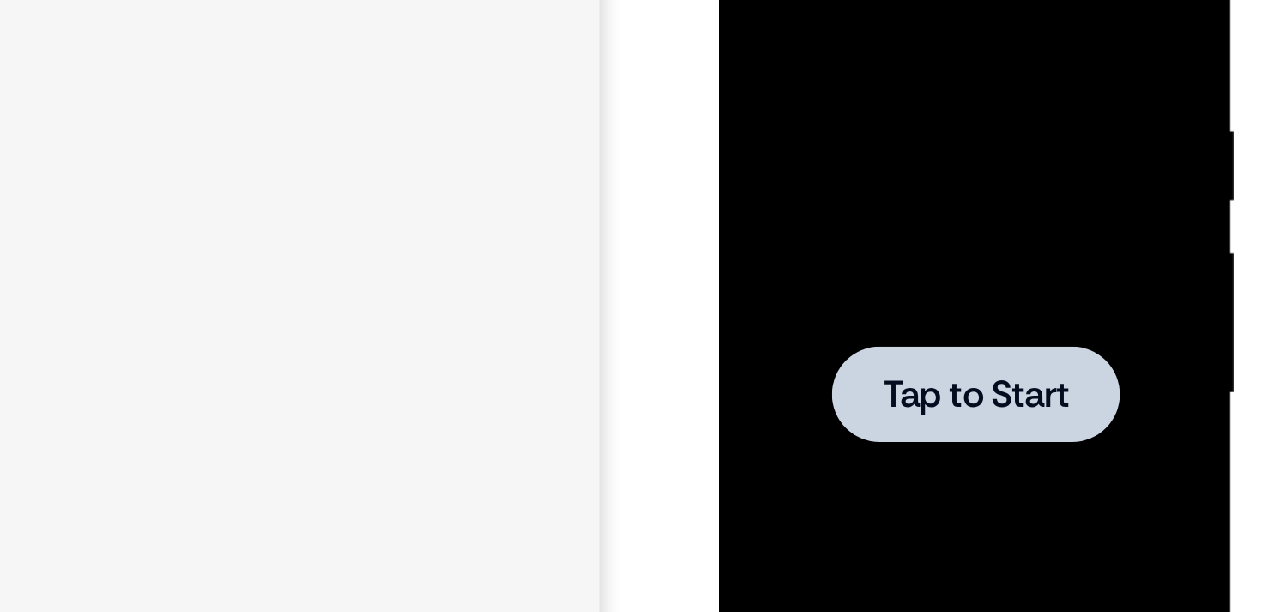
click at [815, 47] on div at bounding box center [838, 111] width 216 height 480
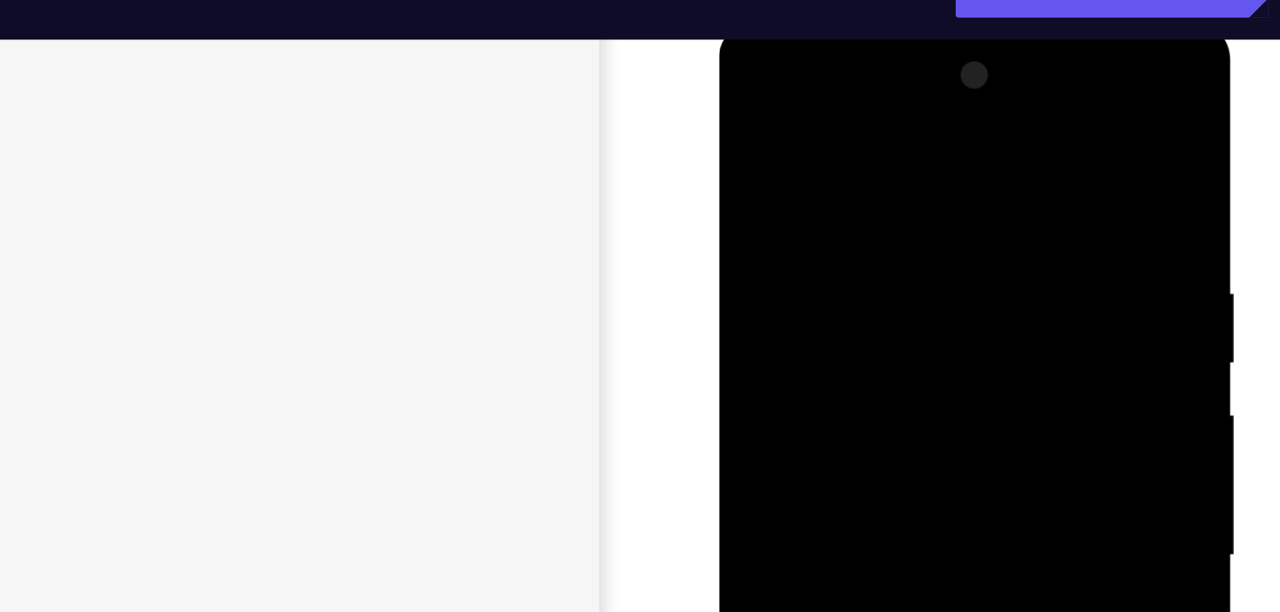
click at [743, 76] on div at bounding box center [838, 272] width 216 height 480
click at [913, 263] on div at bounding box center [838, 272] width 216 height 480
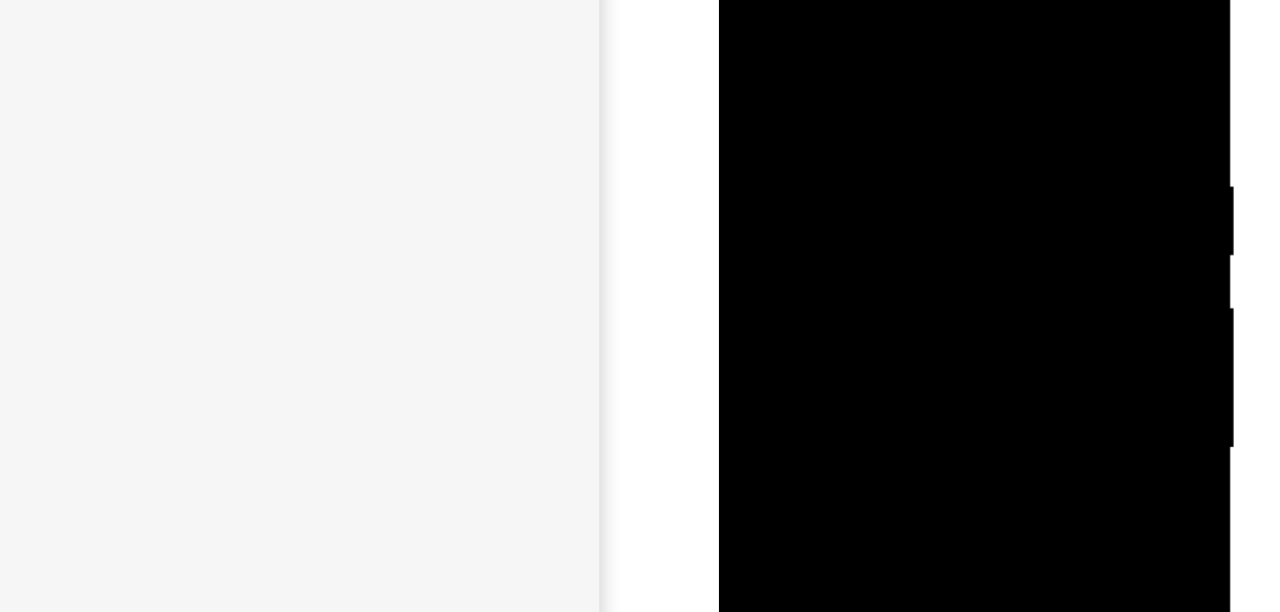
click at [821, 198] on div at bounding box center [838, 165] width 216 height 480
click at [812, 144] on div at bounding box center [838, 165] width 216 height 480
click at [787, 127] on div at bounding box center [838, 165] width 216 height 480
click at [804, 159] on div at bounding box center [838, 165] width 216 height 480
click at [803, 220] on div at bounding box center [838, 165] width 216 height 480
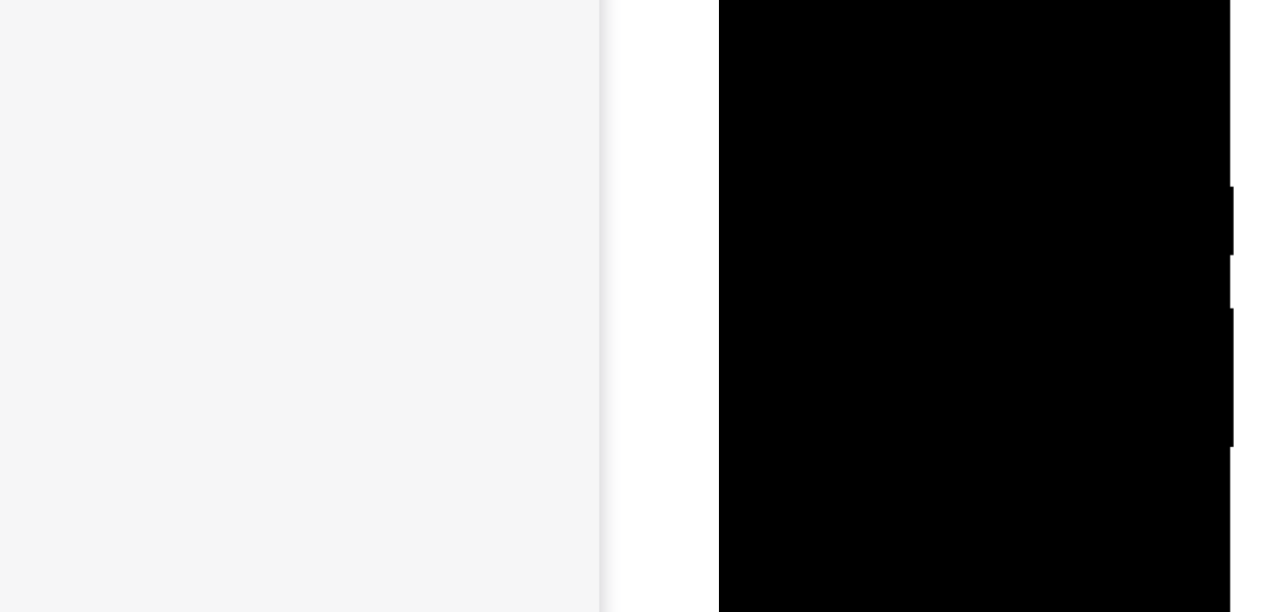
click at [819, 213] on div at bounding box center [838, 165] width 216 height 480
click at [835, 222] on div at bounding box center [838, 165] width 216 height 480
click at [843, 114] on div at bounding box center [838, 71] width 216 height 480
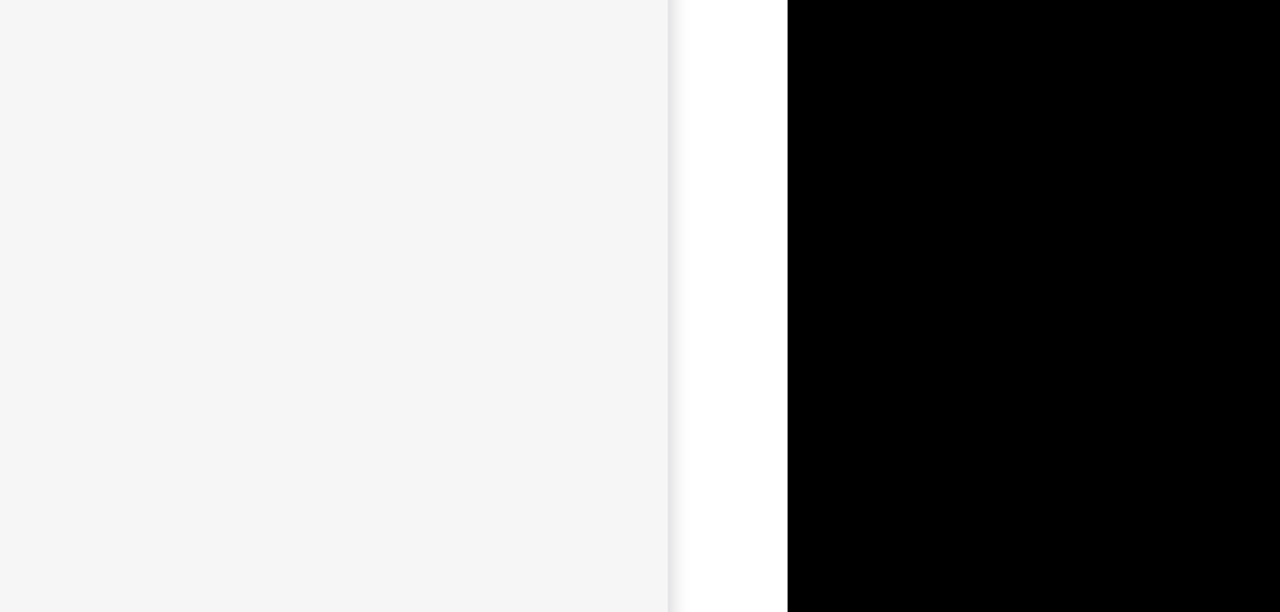
click at [992, 36] on div at bounding box center [907, 4] width 216 height 480
click at [896, 107] on div at bounding box center [907, 73] width 216 height 480
click at [808, 25] on div at bounding box center [907, 196] width 216 height 480
click at [817, 25] on div at bounding box center [907, 196] width 216 height 480
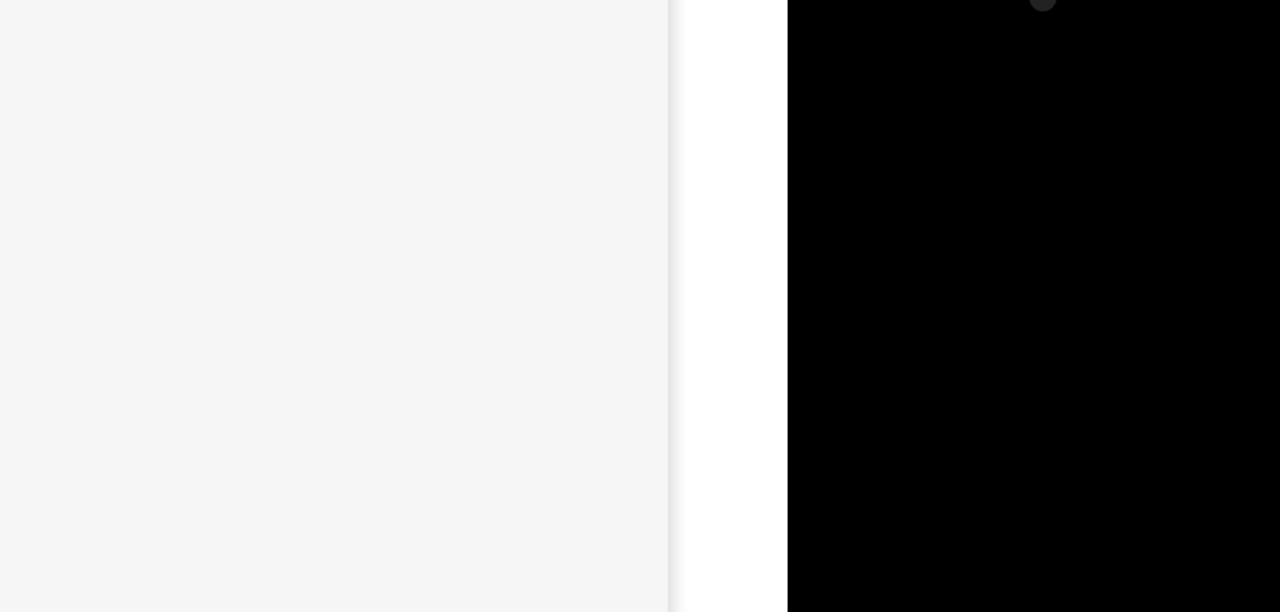
click at [890, 57] on div at bounding box center [907, 196] width 216 height 480
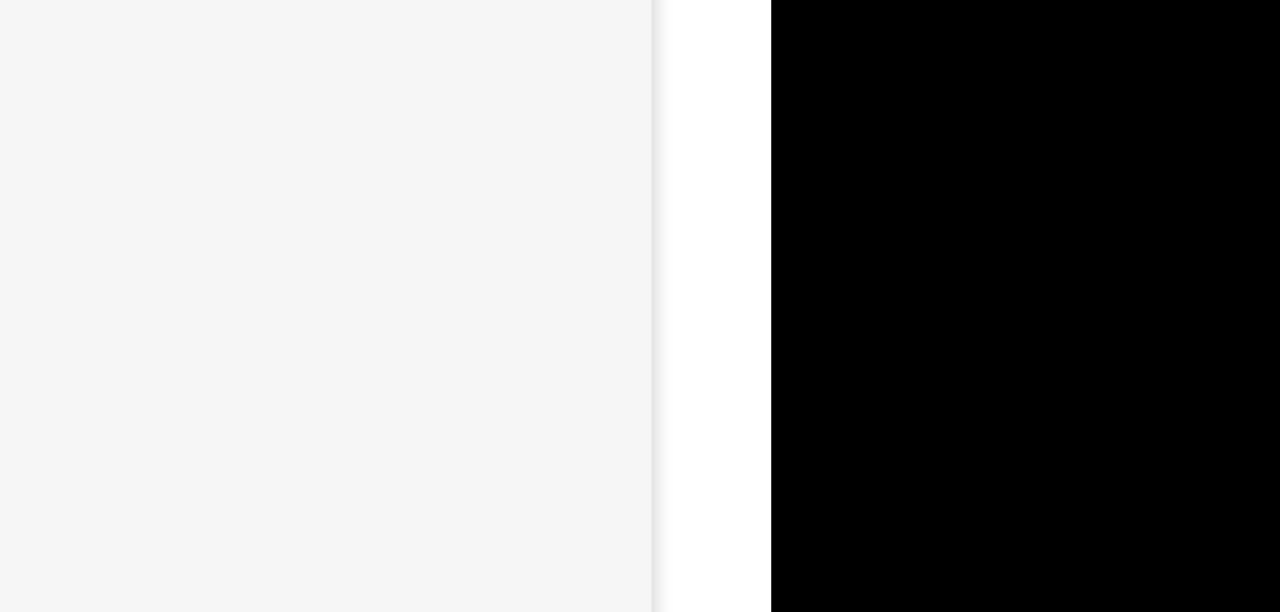
click at [984, 70] on div at bounding box center [891, 137] width 216 height 480
click at [974, 30] on div at bounding box center [891, 137] width 216 height 480
click at [980, 0] on div at bounding box center [891, 137] width 216 height 480
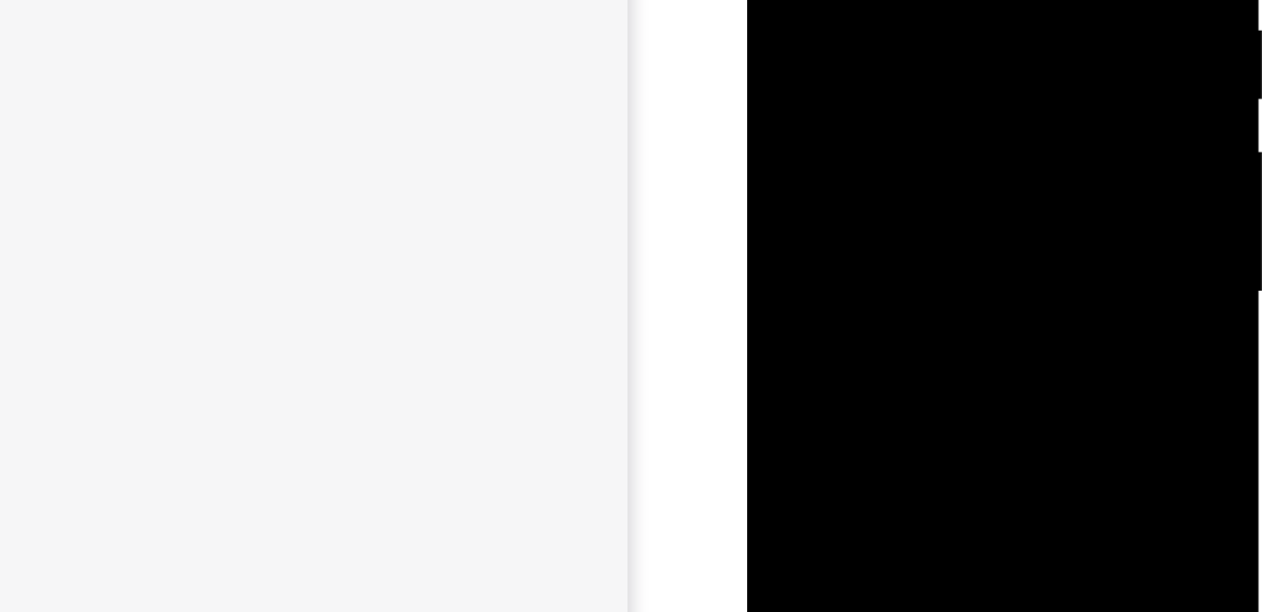
click at [832, 43] on div at bounding box center [866, 10] width 216 height 480
click at [772, 0] on div at bounding box center [866, 125] width 216 height 480
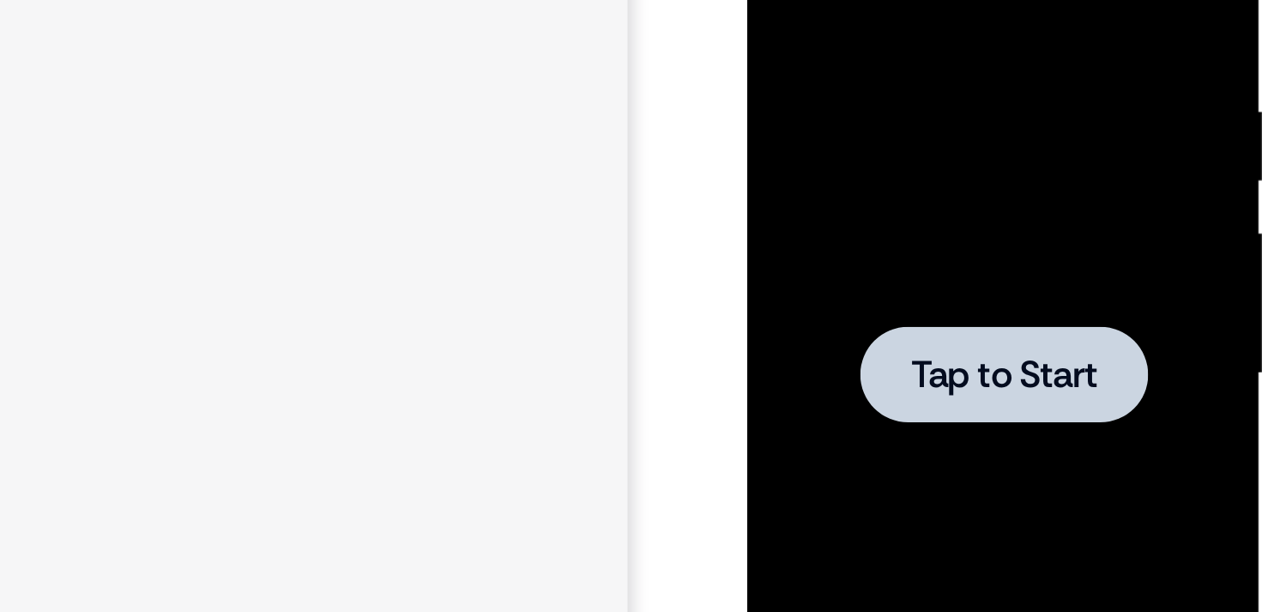
scroll to position [207, 0]
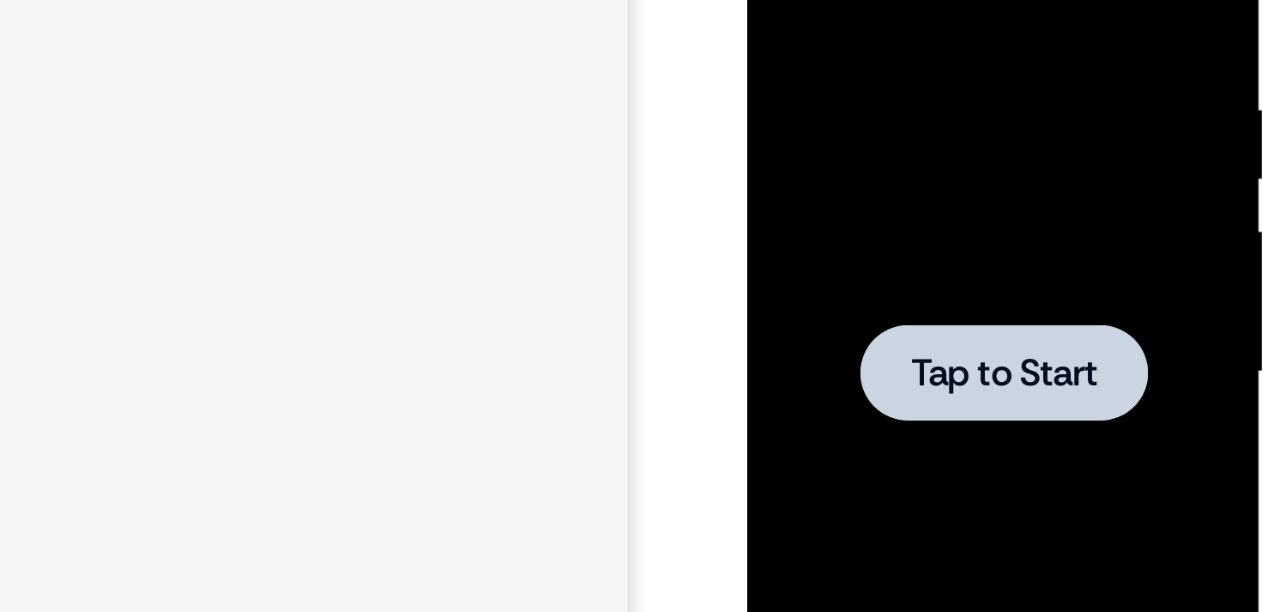
click at [884, 63] on div at bounding box center [866, 90] width 216 height 480
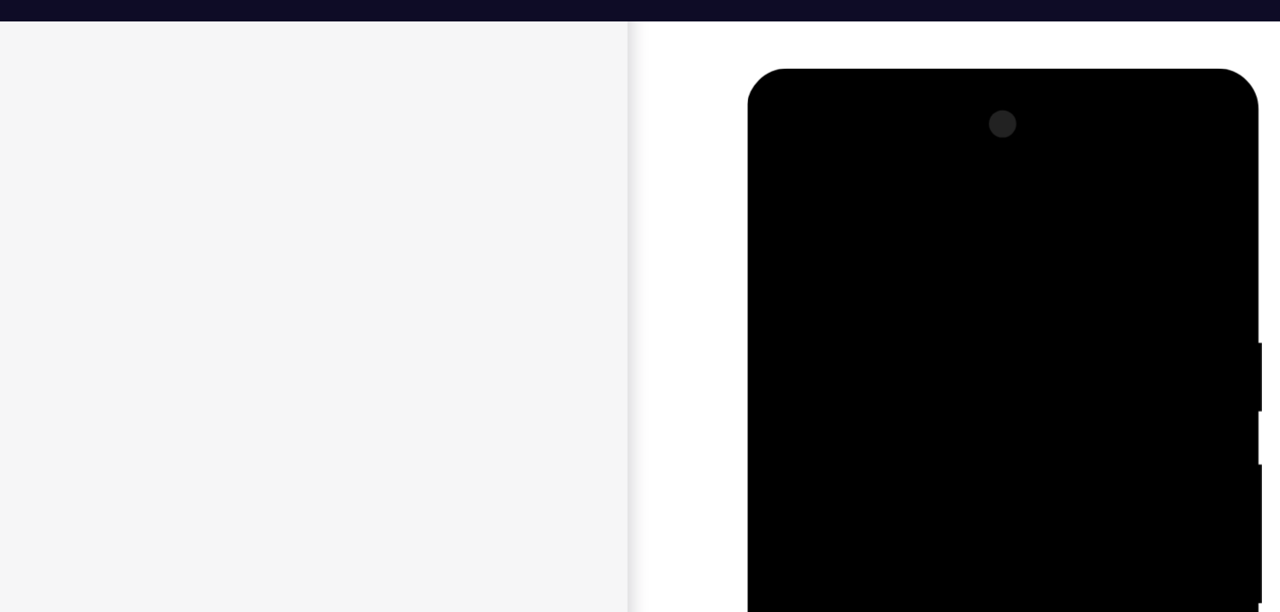
click at [773, 118] on div at bounding box center [866, 321] width 216 height 480
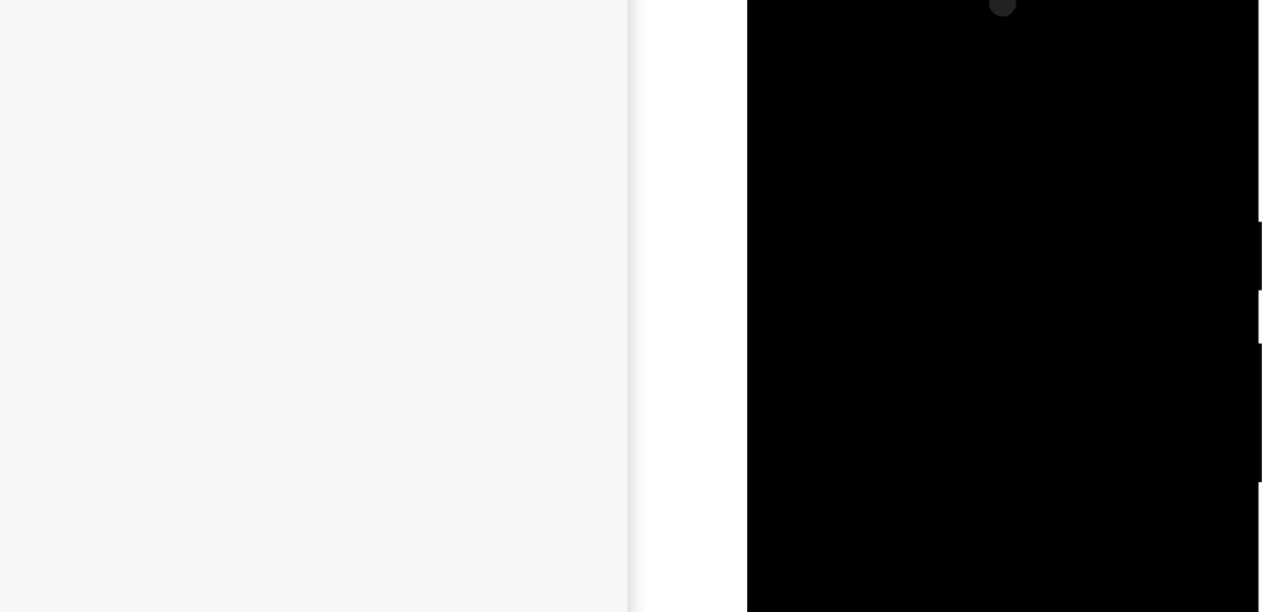
click at [941, 195] on div at bounding box center [866, 201] width 216 height 480
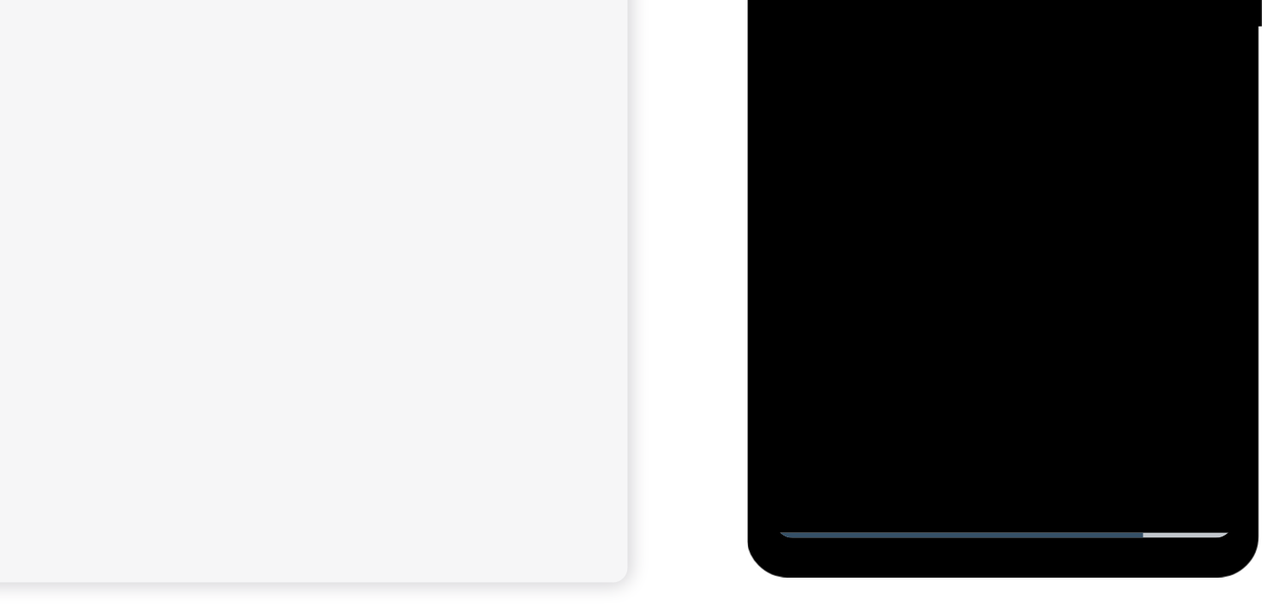
drag, startPoint x: 853, startPoint y: -101, endPoint x: 871, endPoint y: -206, distance: 106.0
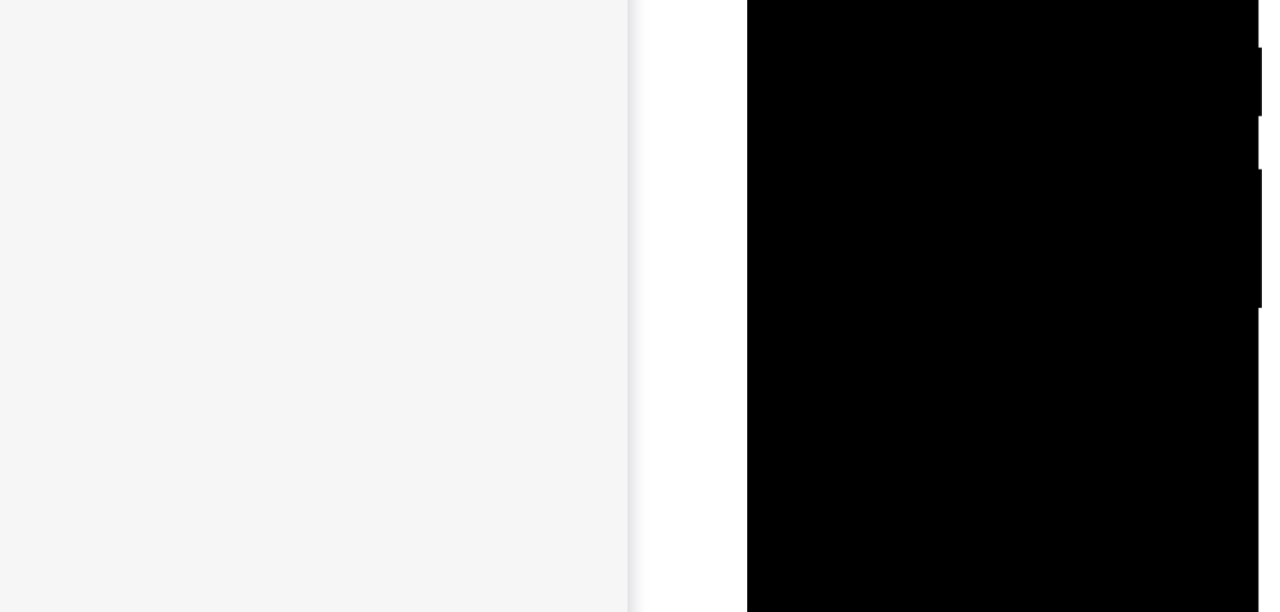
drag, startPoint x: 848, startPoint y: 101, endPoint x: 902, endPoint y: -23, distance: 135.3
click at [902, 0] on div at bounding box center [866, 27] width 216 height 480
click at [770, 36] on div at bounding box center [866, 27] width 216 height 480
drag, startPoint x: 871, startPoint y: 104, endPoint x: 904, endPoint y: -51, distance: 158.8
click at [904, 0] on div at bounding box center [866, 27] width 216 height 480
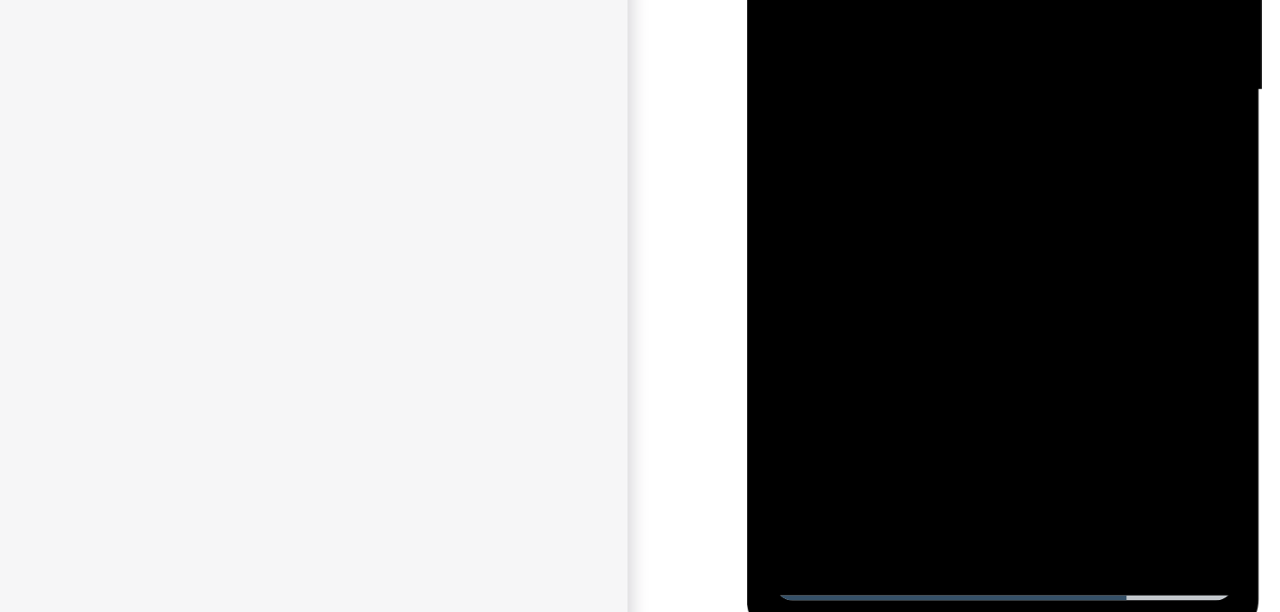
drag, startPoint x: 897, startPoint y: -145, endPoint x: 915, endPoint y: -191, distance: 49.7
drag, startPoint x: 887, startPoint y: -53, endPoint x: 906, endPoint y: -69, distance: 24.4
drag, startPoint x: 906, startPoint y: -179, endPoint x: 896, endPoint y: -118, distance: 61.6
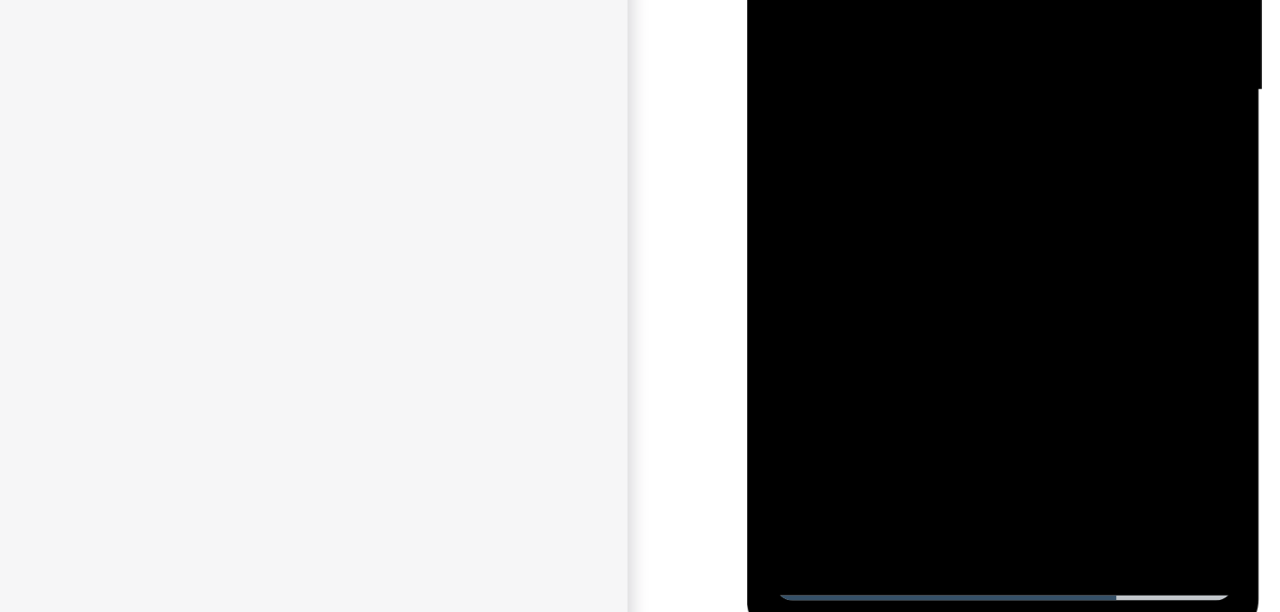
drag, startPoint x: 900, startPoint y: -181, endPoint x: 896, endPoint y: -106, distance: 74.7
drag, startPoint x: 889, startPoint y: -198, endPoint x: 879, endPoint y: -72, distance: 126.4
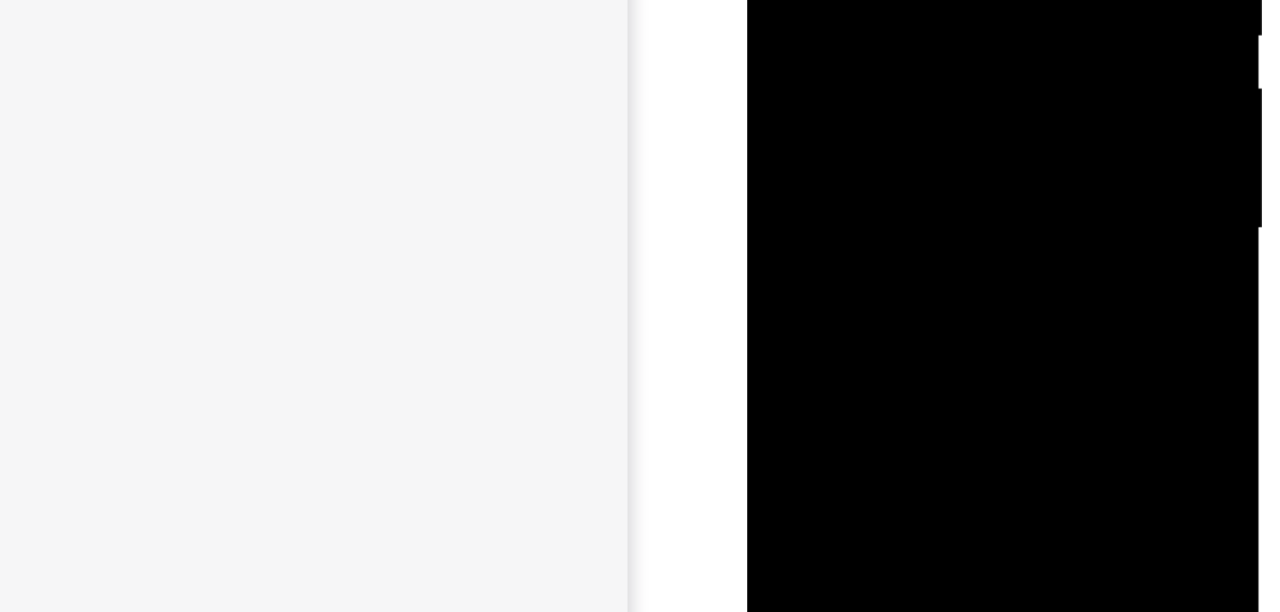
drag, startPoint x: 870, startPoint y: -79, endPoint x: 887, endPoint y: 38, distance: 117.9
drag, startPoint x: 914, startPoint y: -71, endPoint x: 889, endPoint y: 71, distance: 144.7
click at [845, 0] on div at bounding box center [866, 43] width 216 height 480
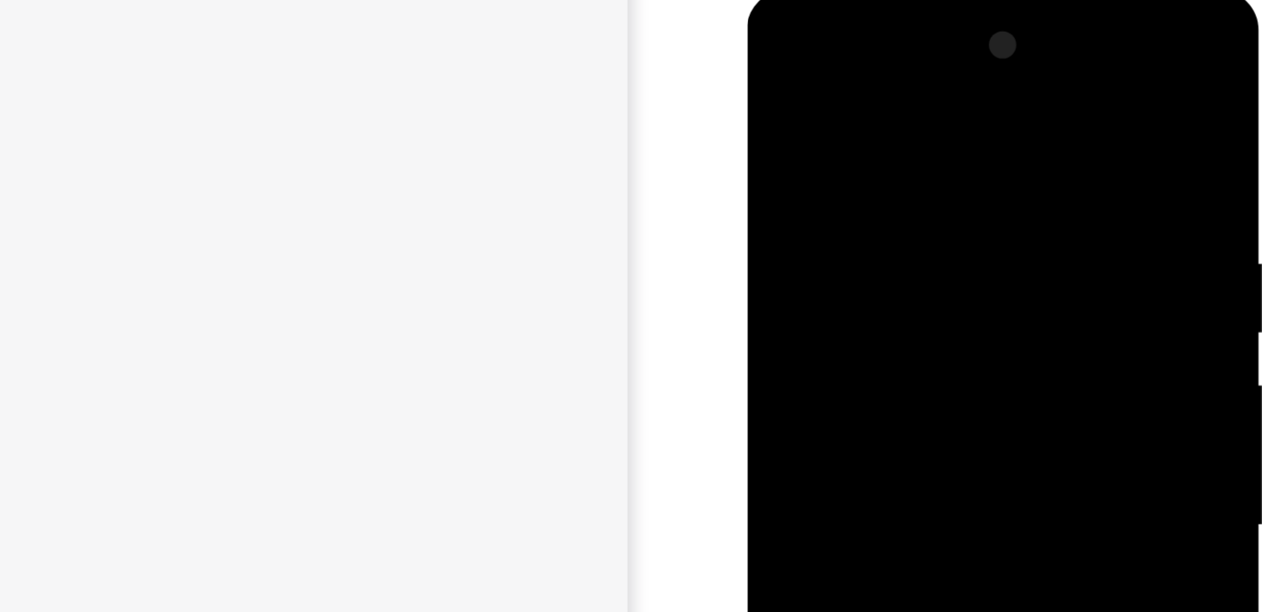
click at [950, 75] on div at bounding box center [866, 243] width 216 height 480
click at [950, 0] on div at bounding box center [866, 126] width 216 height 480
click at [958, 69] on div at bounding box center [866, 81] width 216 height 480
click at [955, 0] on div at bounding box center [866, 153] width 216 height 480
click at [964, 96] on div at bounding box center [866, 153] width 216 height 480
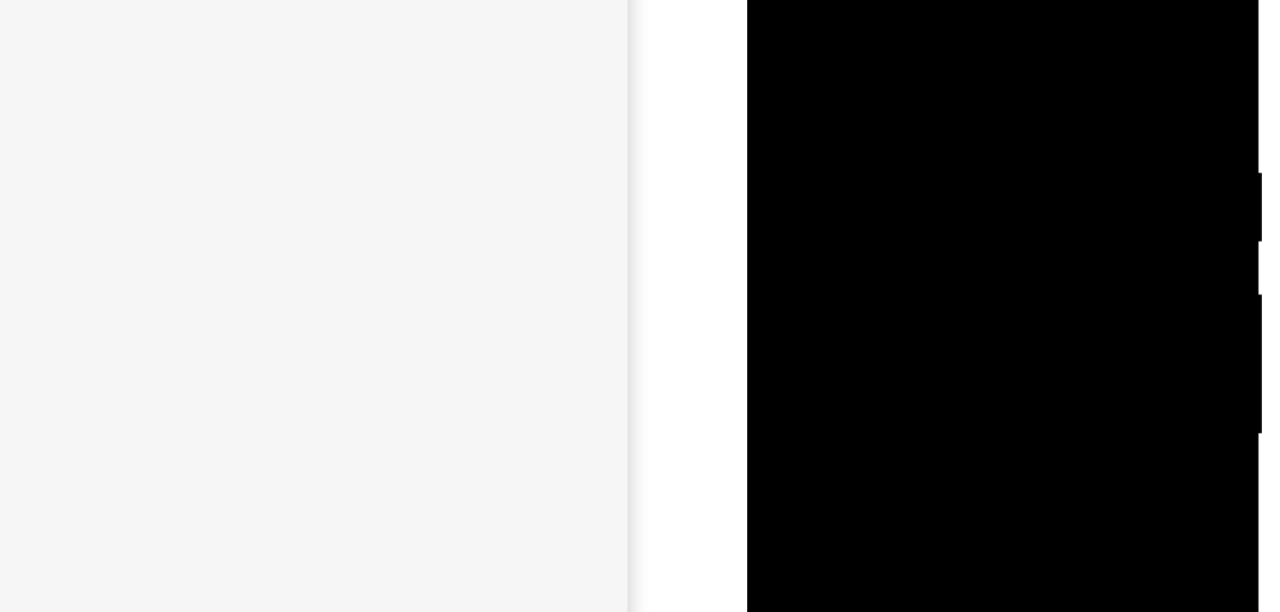
click at [964, 96] on div at bounding box center [866, 153] width 216 height 480
click at [882, 100] on div at bounding box center [866, 153] width 216 height 480
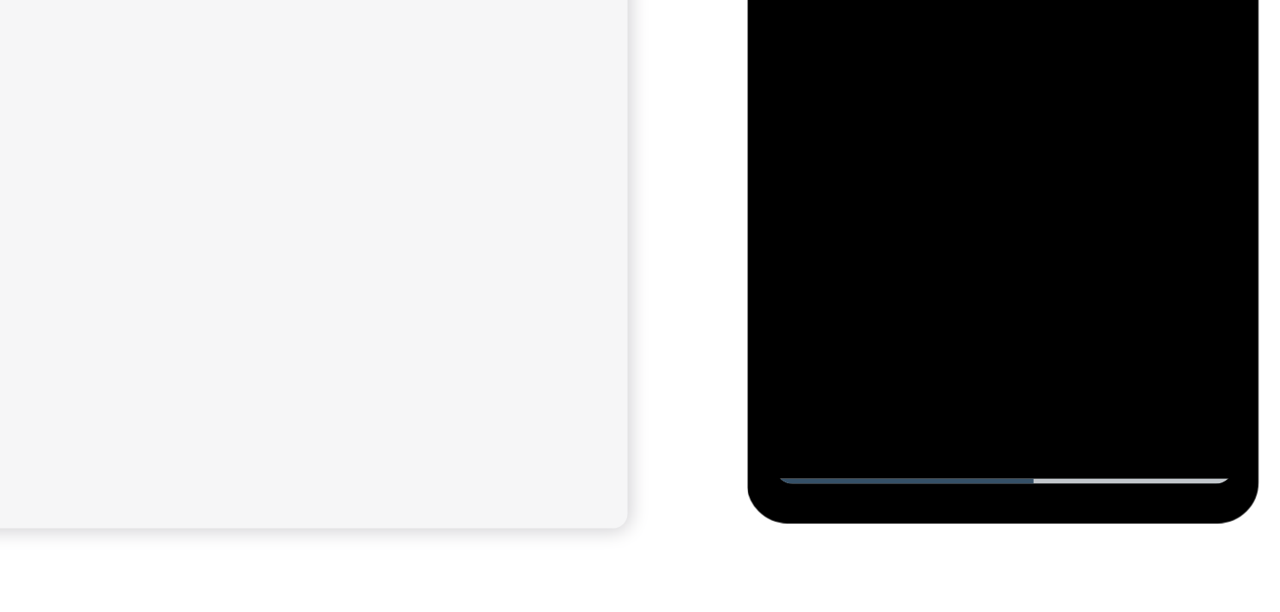
scroll to position [226, 0]
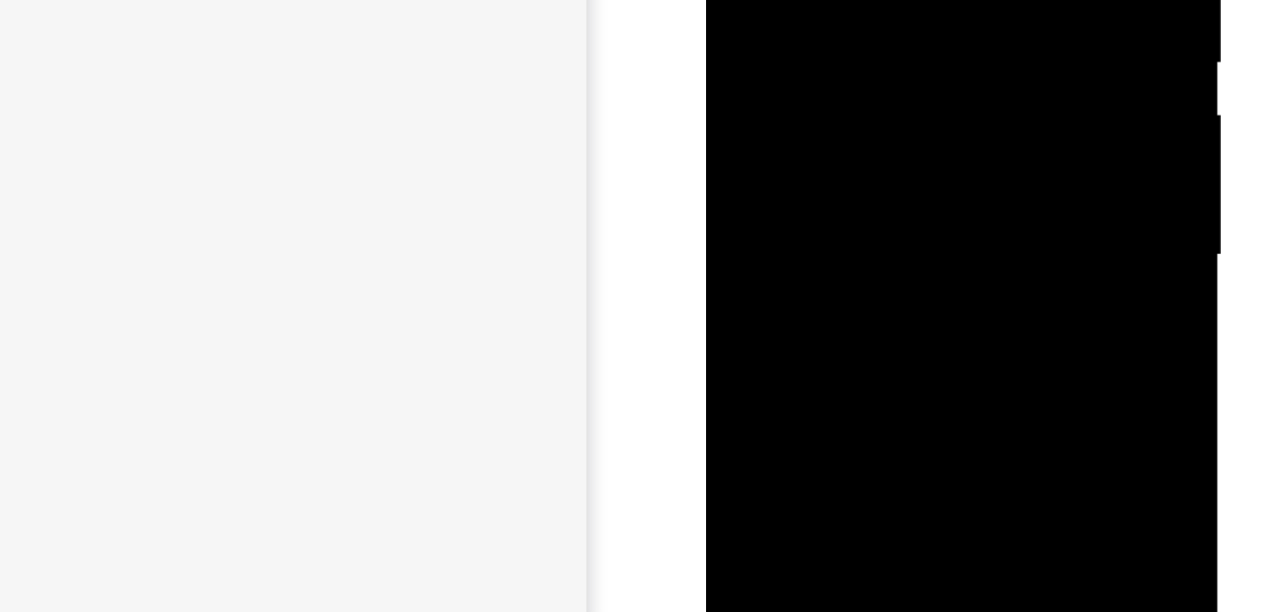
click at [732, 10] on div at bounding box center [826, 181] width 216 height 480
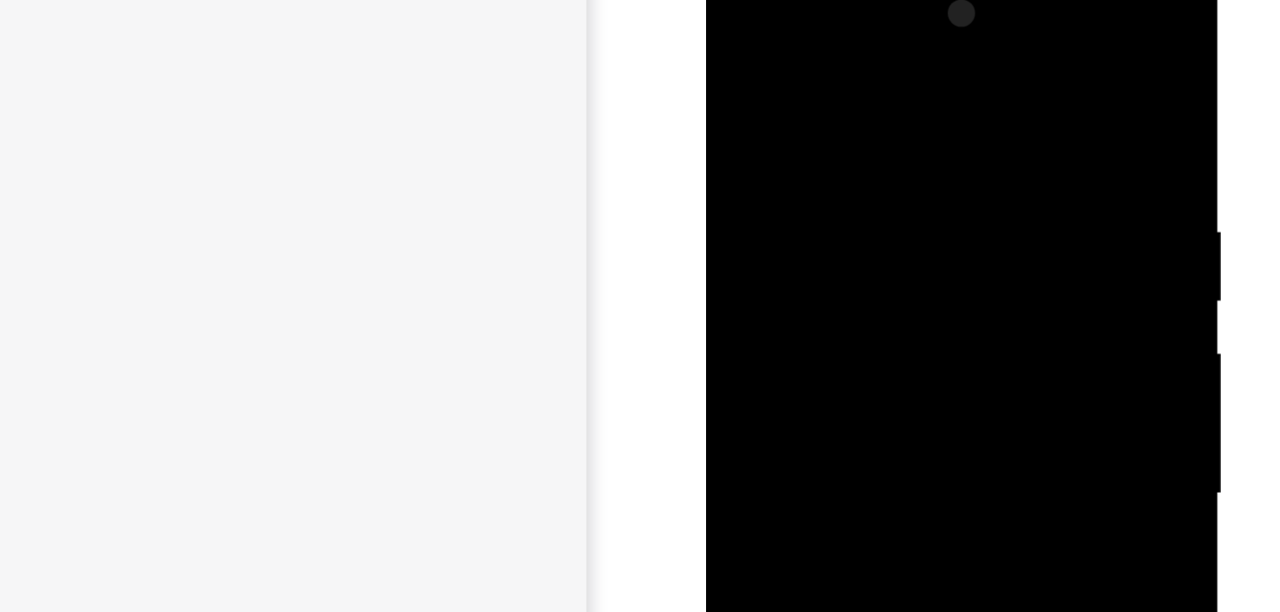
click at [733, 33] on div at bounding box center [826, 211] width 216 height 480
